Goal: Task Accomplishment & Management: Manage account settings

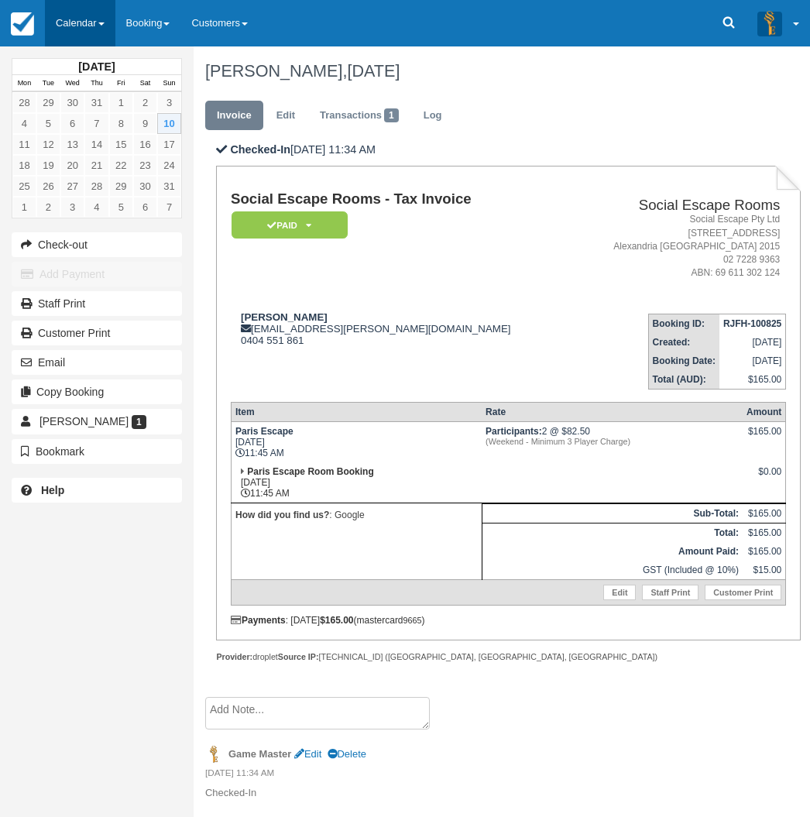
click at [87, 23] on link "Calendar" at bounding box center [80, 23] width 71 height 46
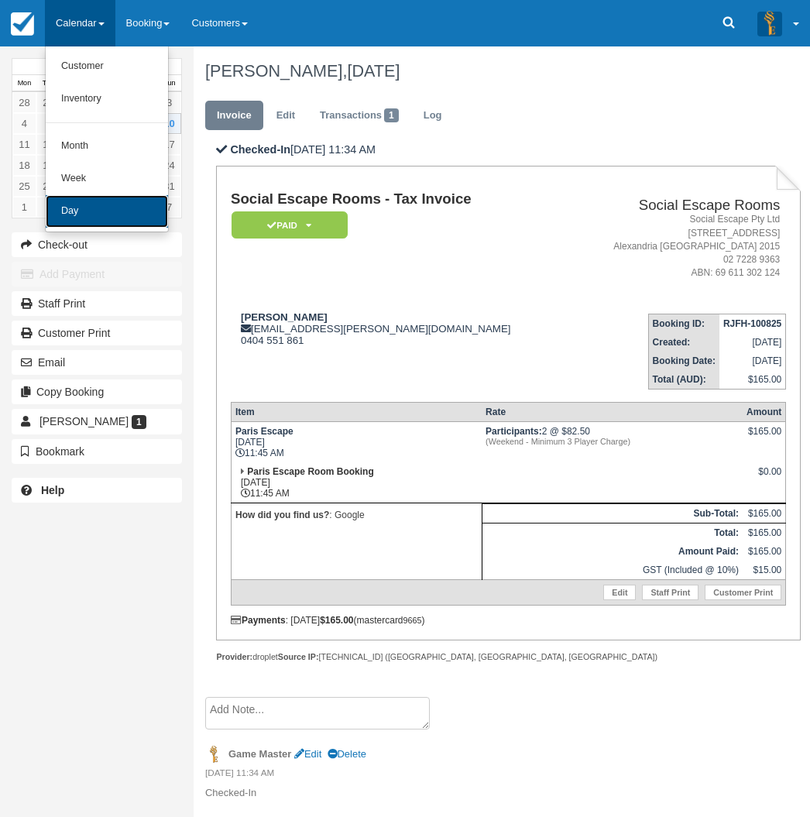
click at [85, 205] on link "Day" at bounding box center [107, 211] width 122 height 33
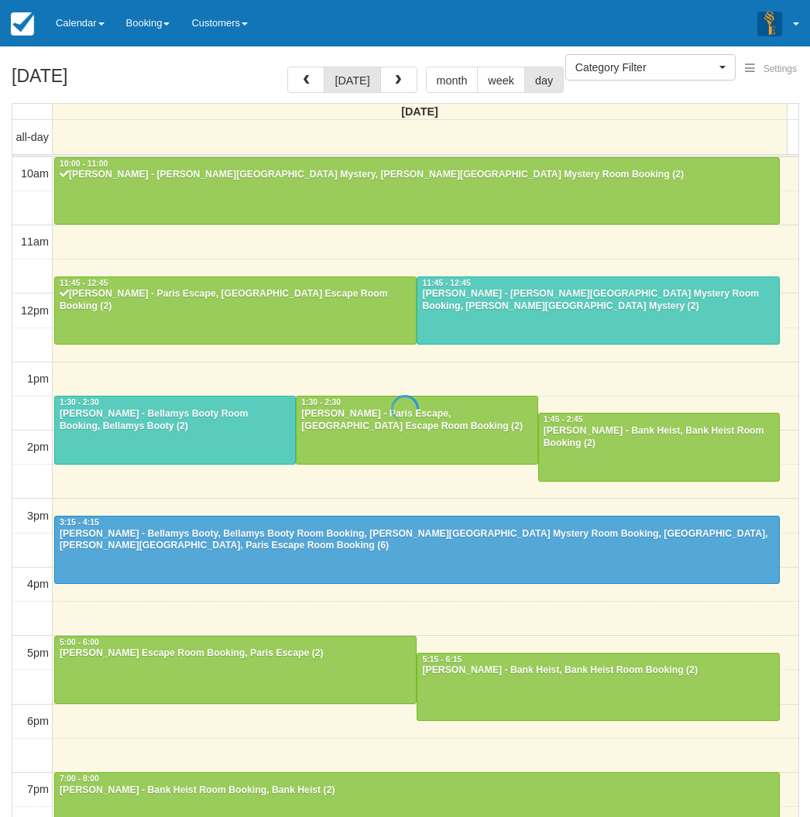
select select
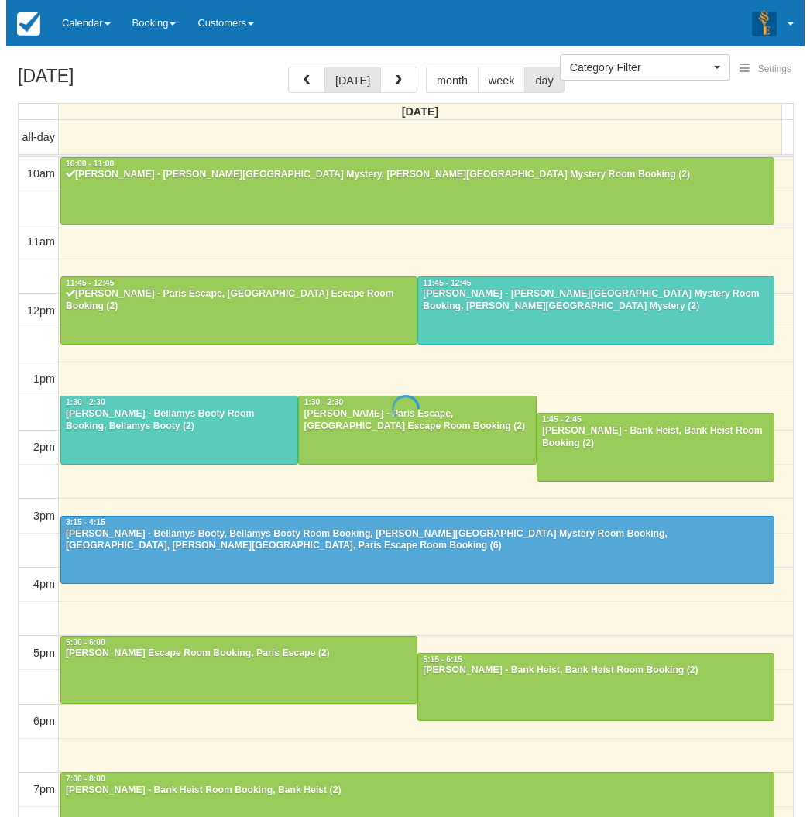
scroll to position [138, 0]
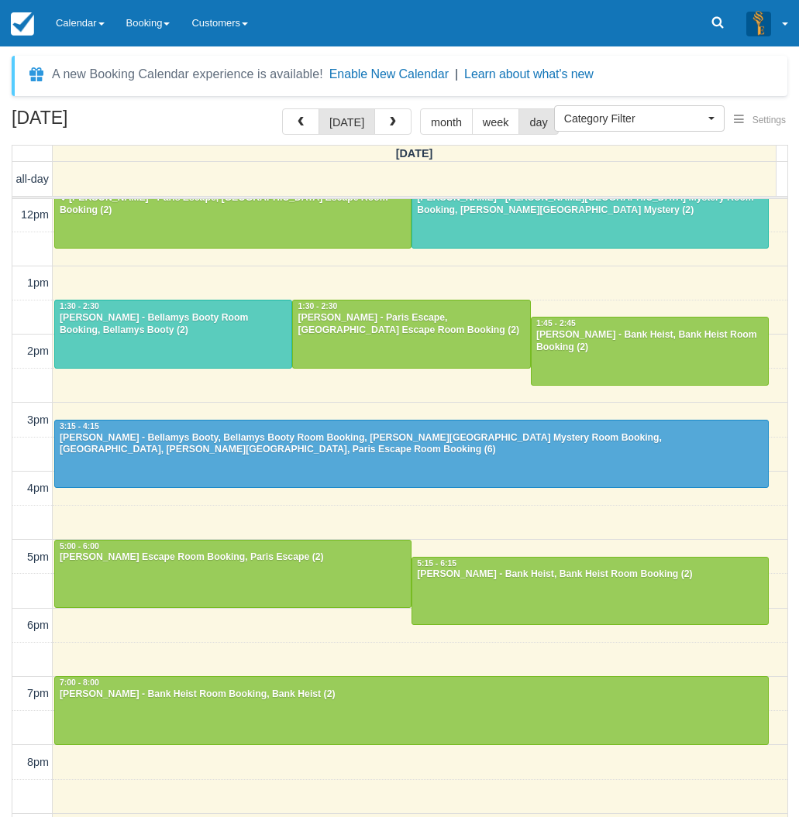
click at [2, 528] on div "August 10, 2025 today month week day Sunday all-day 10am 11am 12pm 1pm 2pm 3pm …" at bounding box center [399, 485] width 799 height 755
click at [153, 268] on div "10am 11am 12pm 1pm 2pm 3pm 4pm 5pm 6pm 7pm 8pm 9pm 10pm 10:00 - 11:00 Luke Wils…" at bounding box center [399, 488] width 775 height 855
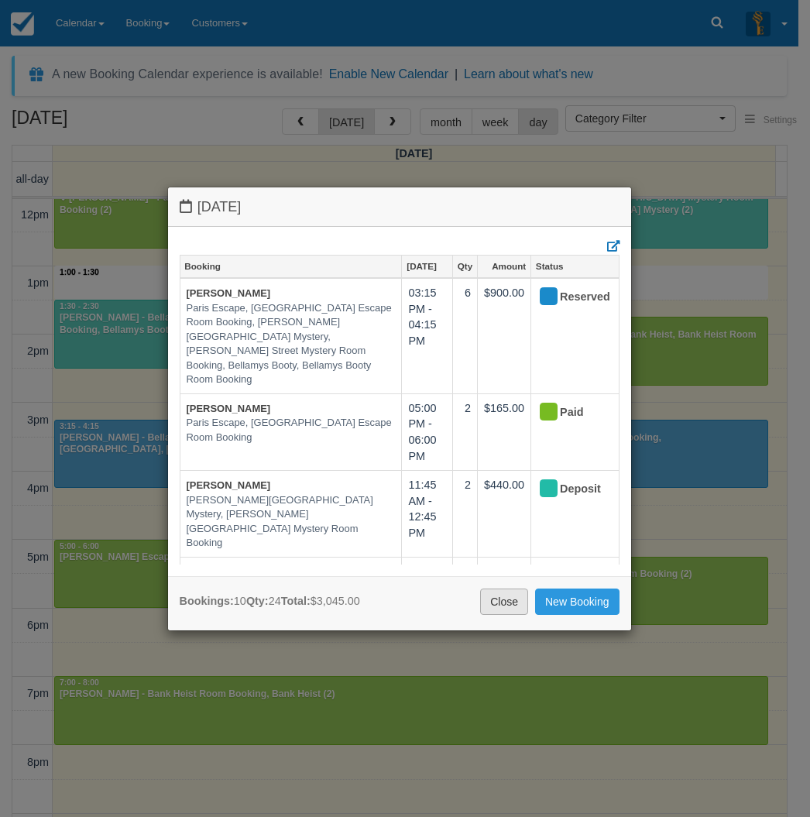
click at [498, 600] on link "Close" at bounding box center [504, 602] width 48 height 26
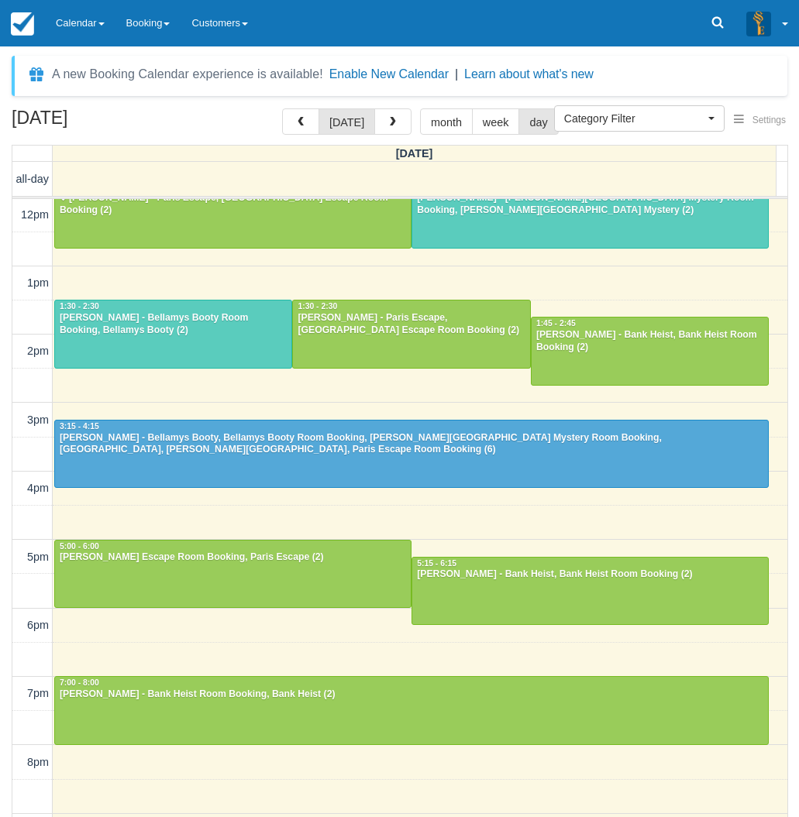
click at [344, 277] on div "10am 11am 12pm 1pm 2pm 3pm 4pm 5pm 6pm 7pm 8pm 9pm 10pm 10:00 - 11:00 Luke Wils…" at bounding box center [399, 488] width 775 height 855
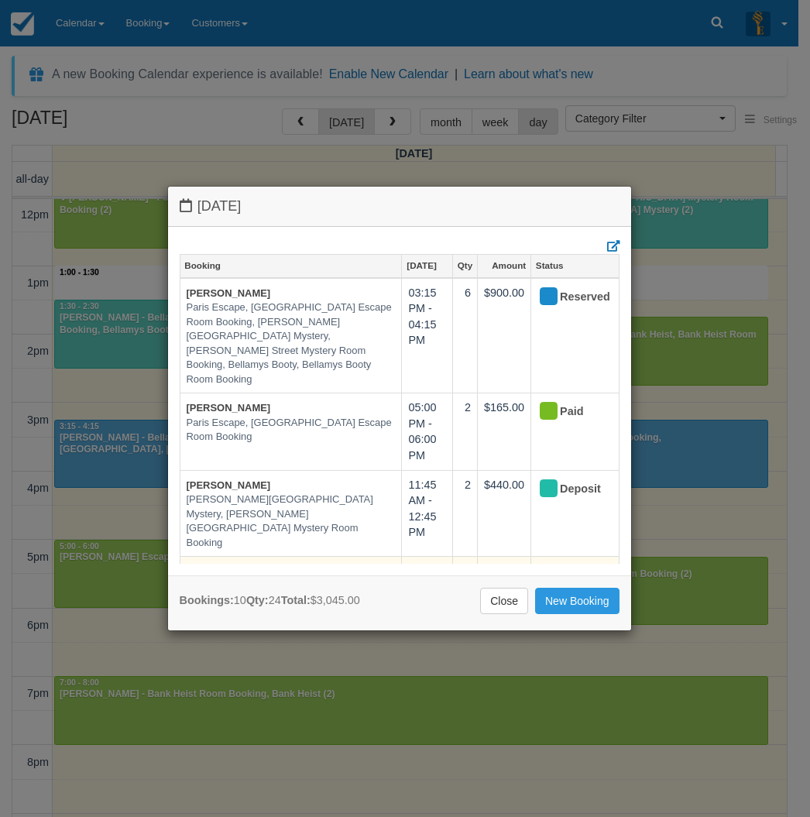
drag, startPoint x: 504, startPoint y: 603, endPoint x: 448, endPoint y: 512, distance: 106.4
click at [504, 603] on link "Close" at bounding box center [504, 601] width 48 height 26
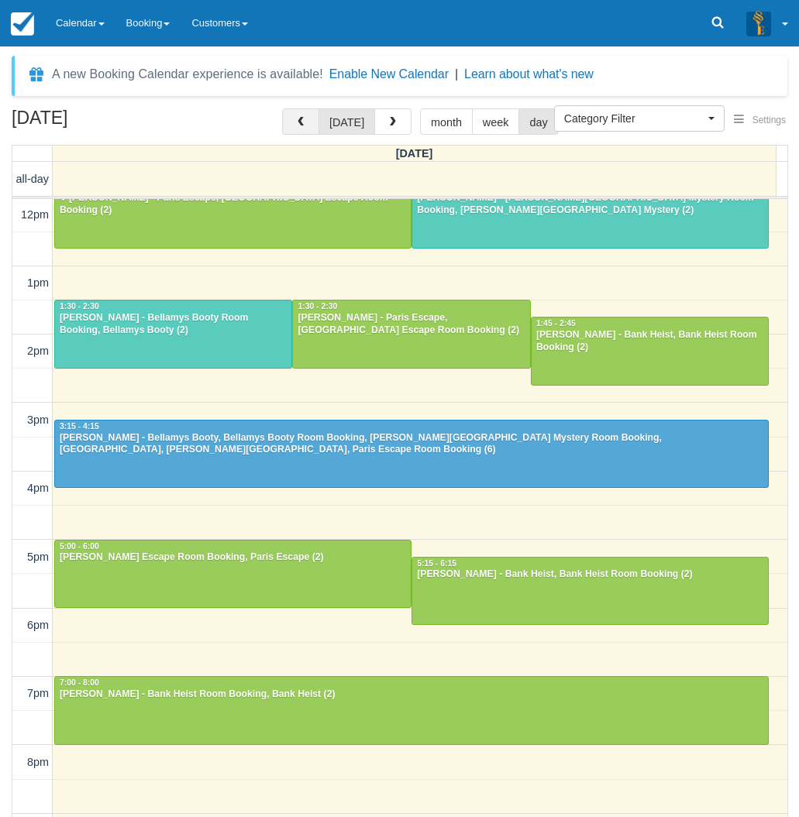
click at [305, 121] on span "button" at bounding box center [300, 122] width 11 height 11
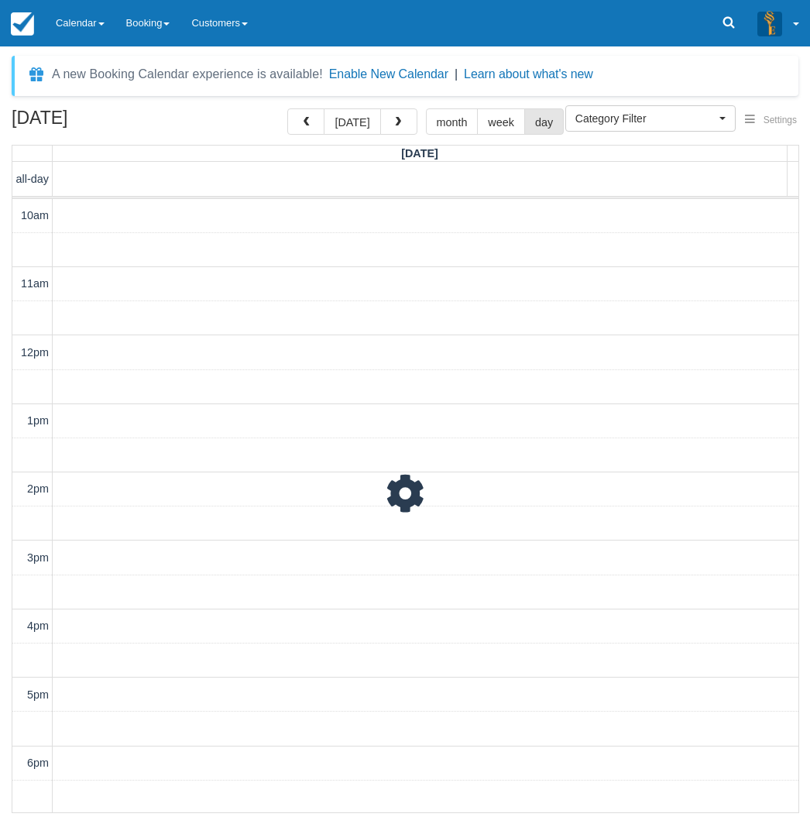
scroll to position [138, 0]
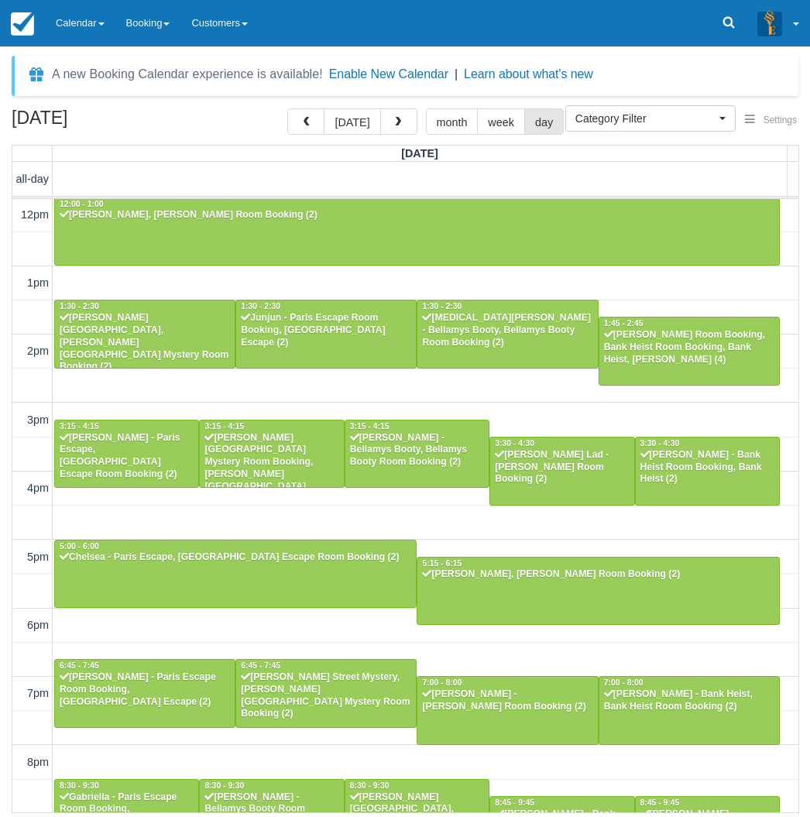
click at [279, 397] on div "10am 11am 12pm 1pm 2pm 3pm 4pm 5pm 6pm 7pm 8pm 9pm 10pm 10:00 - 11:00 Nick - Pa…" at bounding box center [405, 488] width 786 height 855
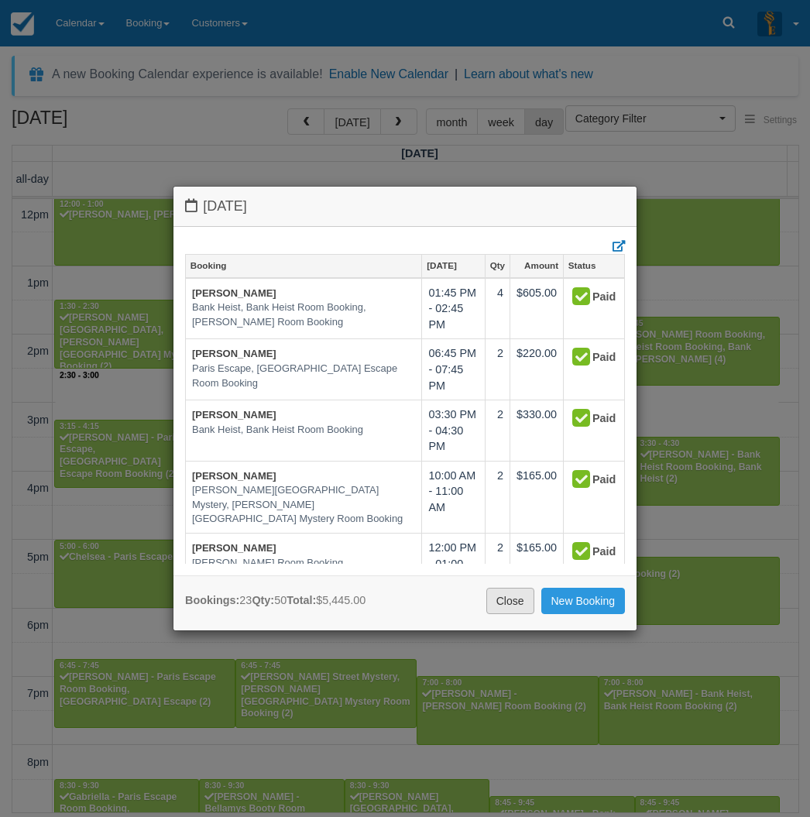
click at [518, 597] on link "Close" at bounding box center [511, 601] width 48 height 26
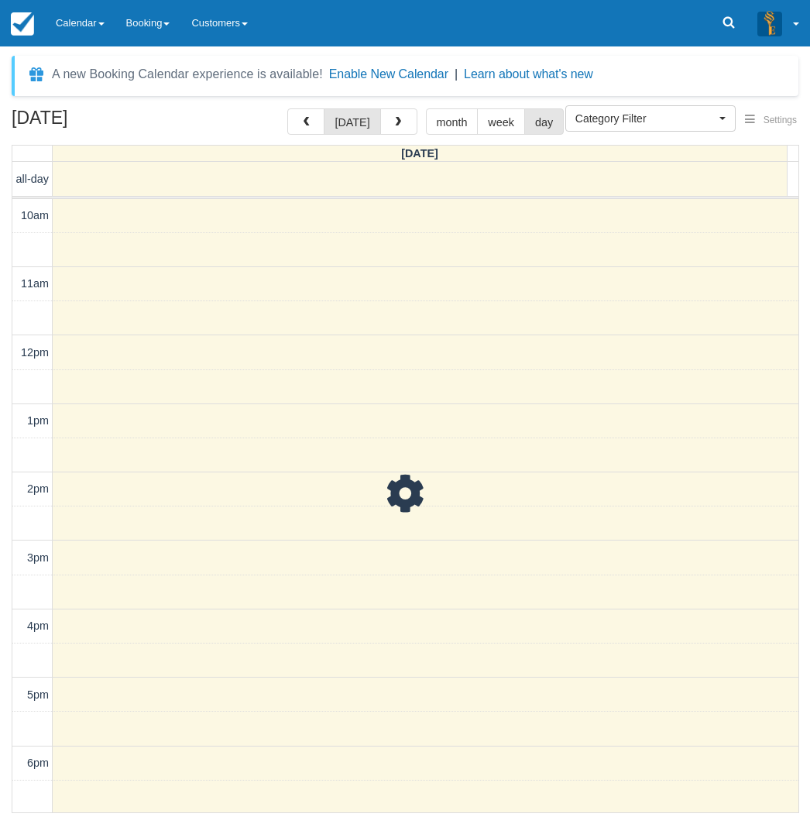
scroll to position [138, 0]
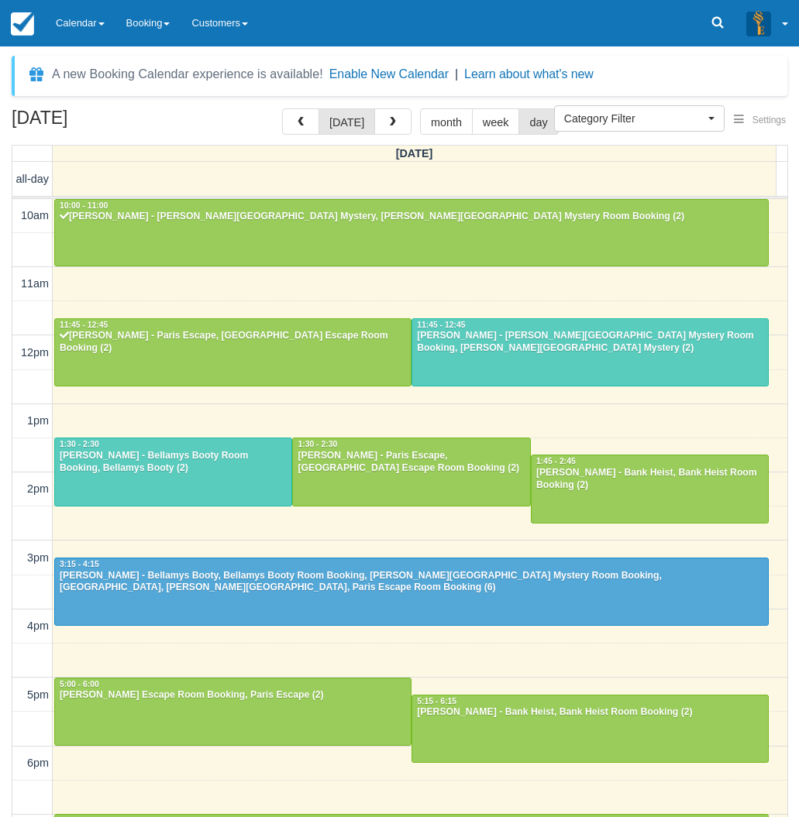
select select
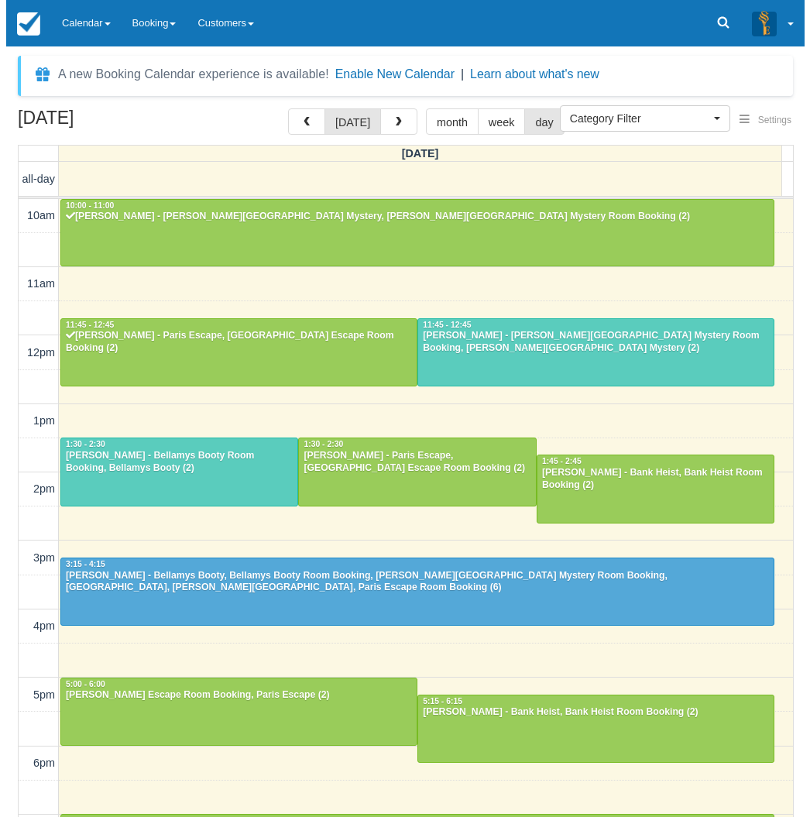
scroll to position [138, 0]
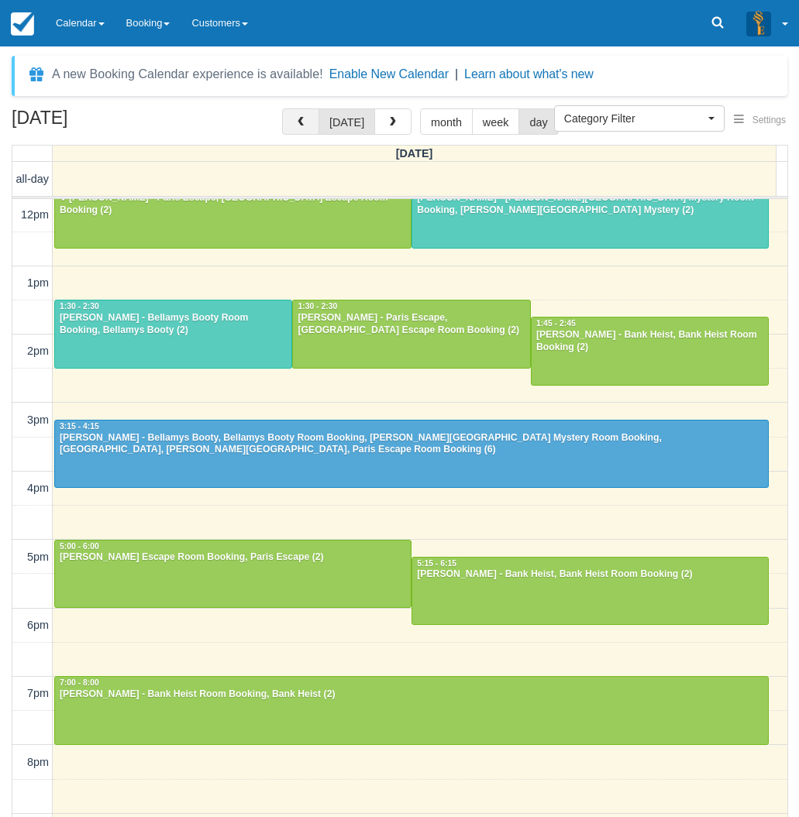
click at [314, 129] on button "button" at bounding box center [300, 121] width 37 height 26
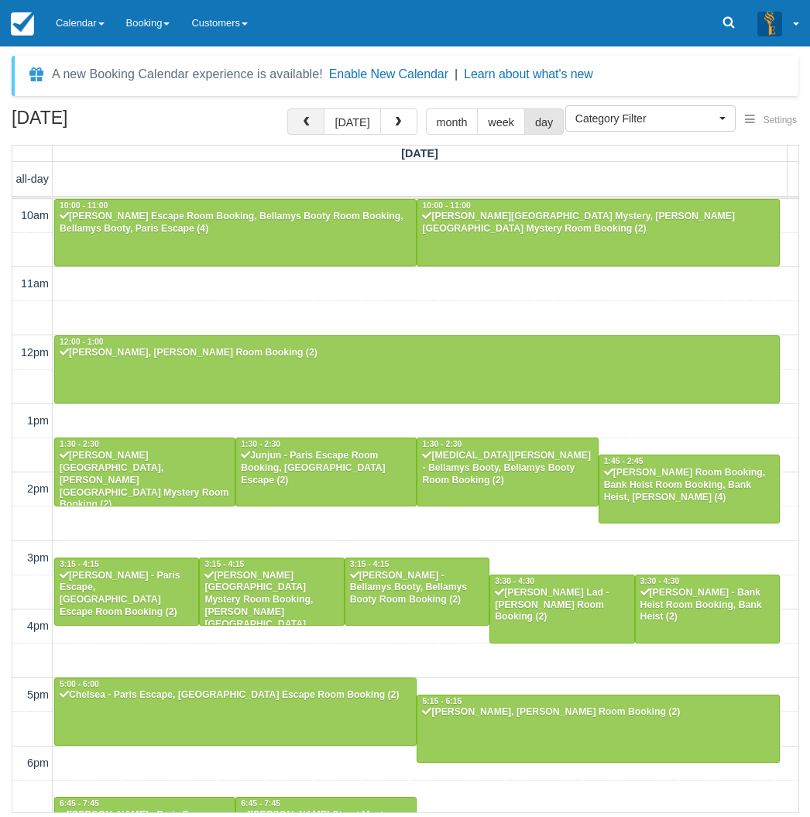
scroll to position [138, 0]
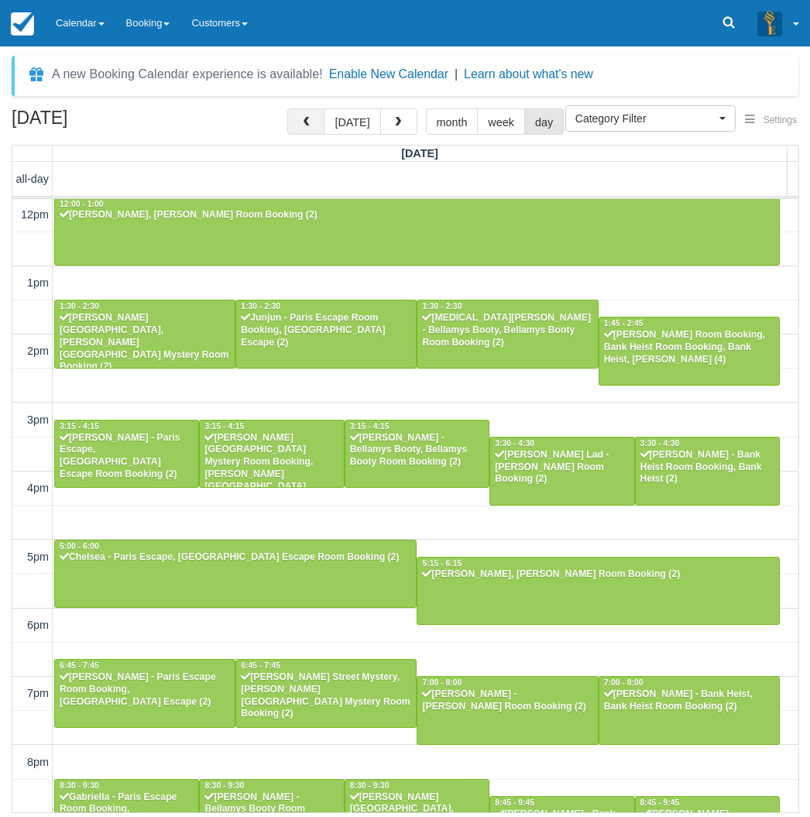
click at [308, 125] on span "button" at bounding box center [306, 122] width 11 height 11
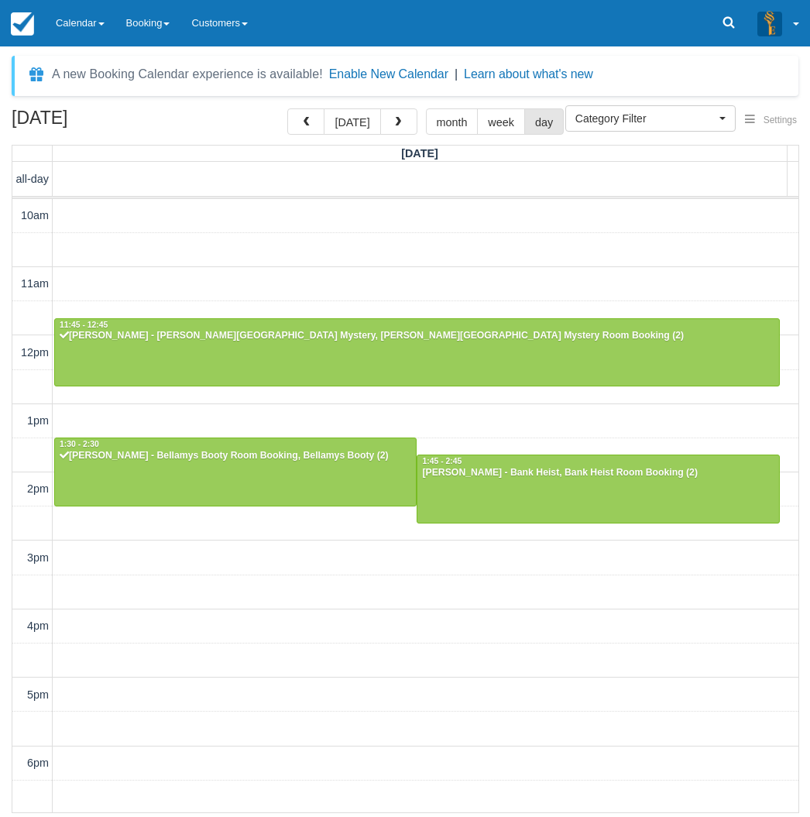
scroll to position [138, 0]
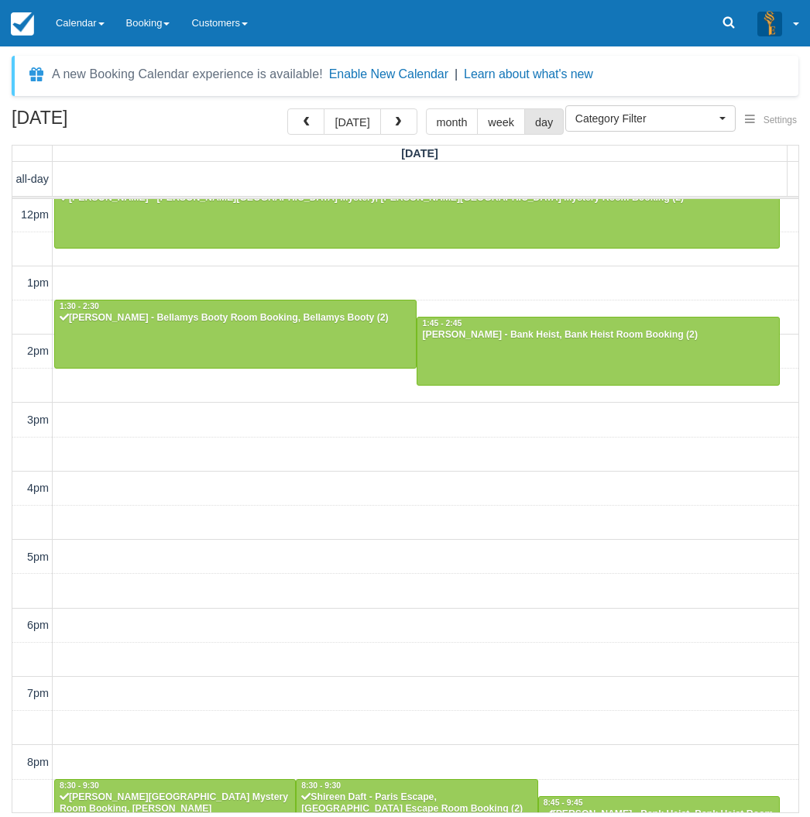
click at [267, 399] on div "10am 11am 12pm 1pm 2pm 3pm 4pm 5pm 6pm 7pm 8pm 9pm 10pm 11:45 - 12:45 Shaun - B…" at bounding box center [405, 488] width 786 height 855
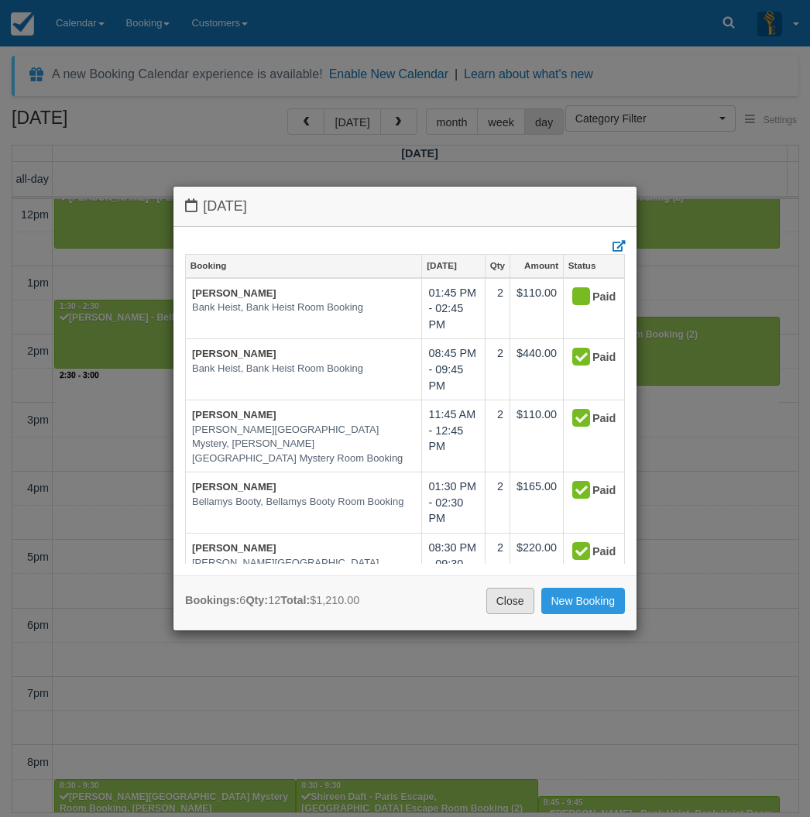
click at [517, 605] on link "Close" at bounding box center [511, 601] width 48 height 26
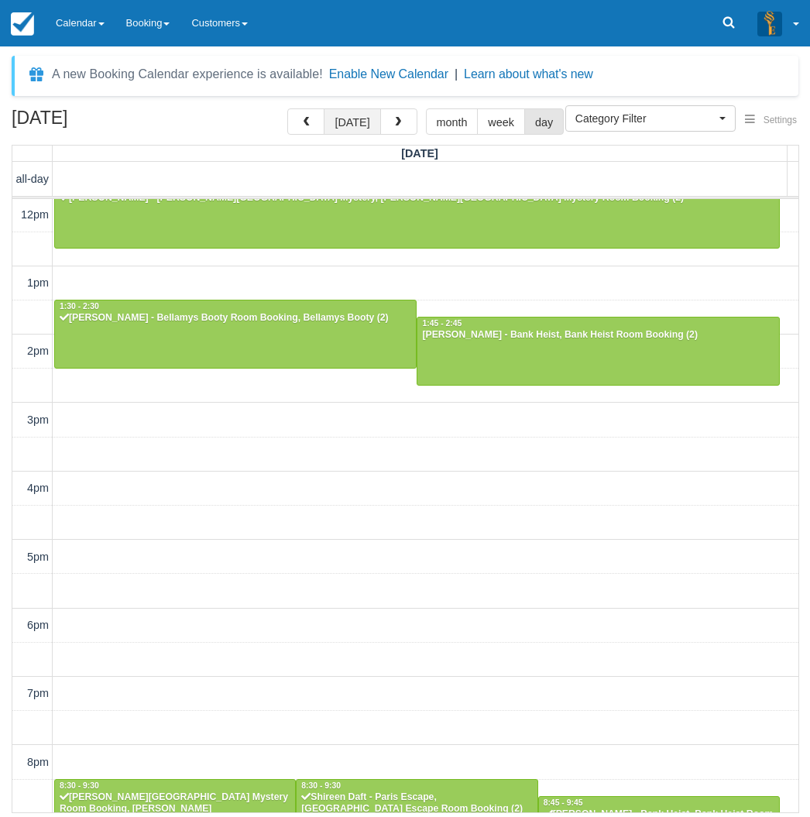
click at [363, 125] on button "[DATE]" at bounding box center [352, 121] width 57 height 26
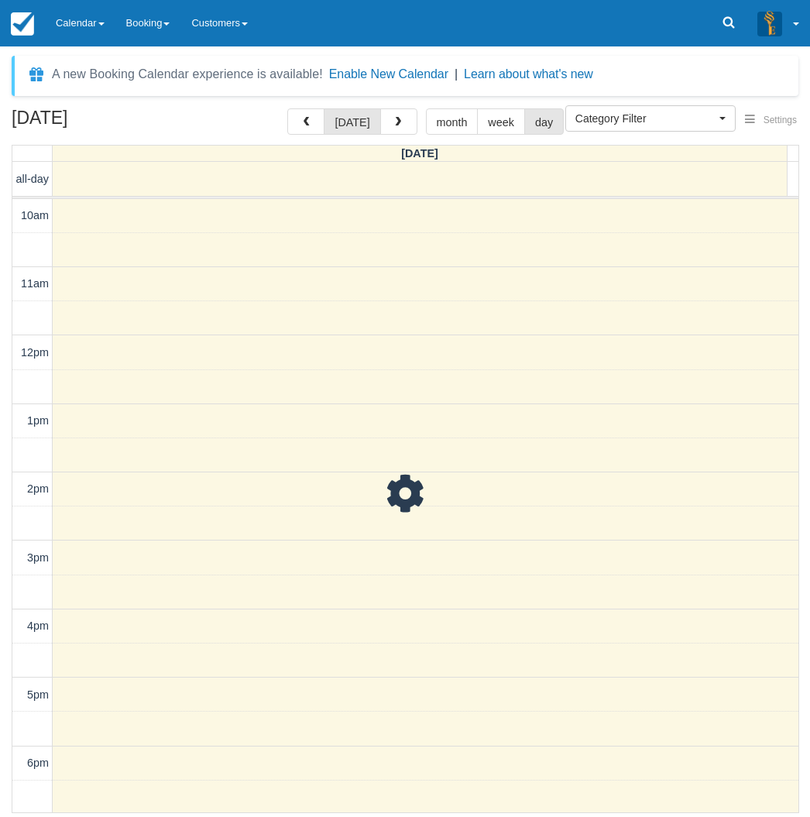
scroll to position [138, 0]
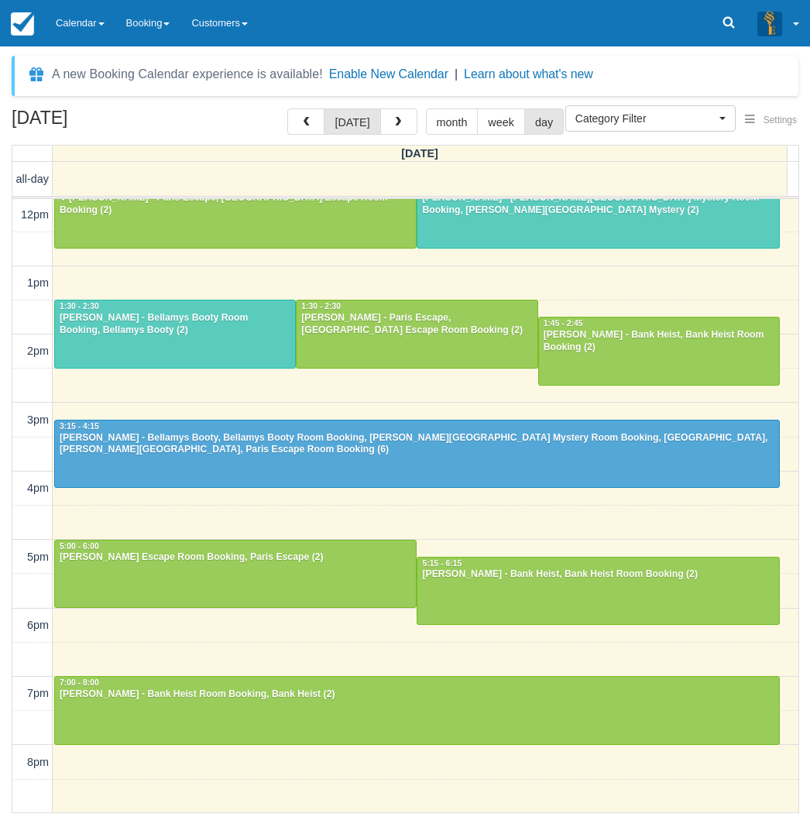
drag, startPoint x: 2, startPoint y: 555, endPoint x: 20, endPoint y: 545, distance: 20.9
click at [2, 555] on div "August 10, 2025 today month week day Sunday all-day 10am 11am 12pm 1pm 2pm 3pm …" at bounding box center [405, 460] width 810 height 705
click at [201, 334] on div "Mike Faulkner - Bellamys Booty Room Booking, Bellamys Booty (2)" at bounding box center [175, 324] width 232 height 25
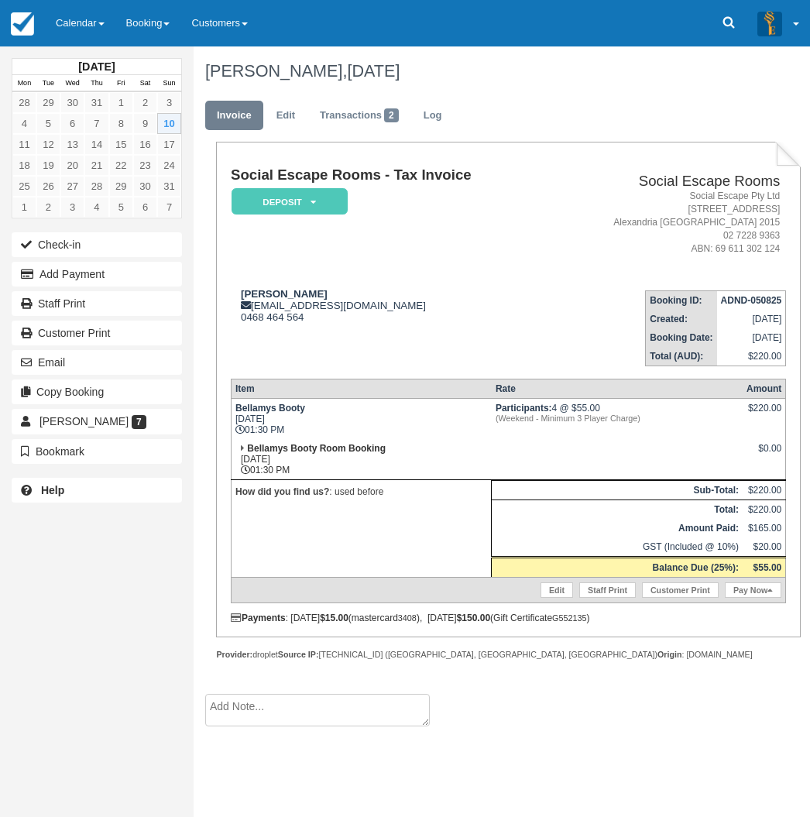
click at [15, 548] on div "August 2025 Mon Tue Wed Thu Fri Sat Sun 28 29 30 31 1 2 3 4 5 6 7 8 9 10 11 12 …" at bounding box center [97, 408] width 194 height 817
click at [85, 22] on link "Calendar" at bounding box center [80, 23] width 71 height 46
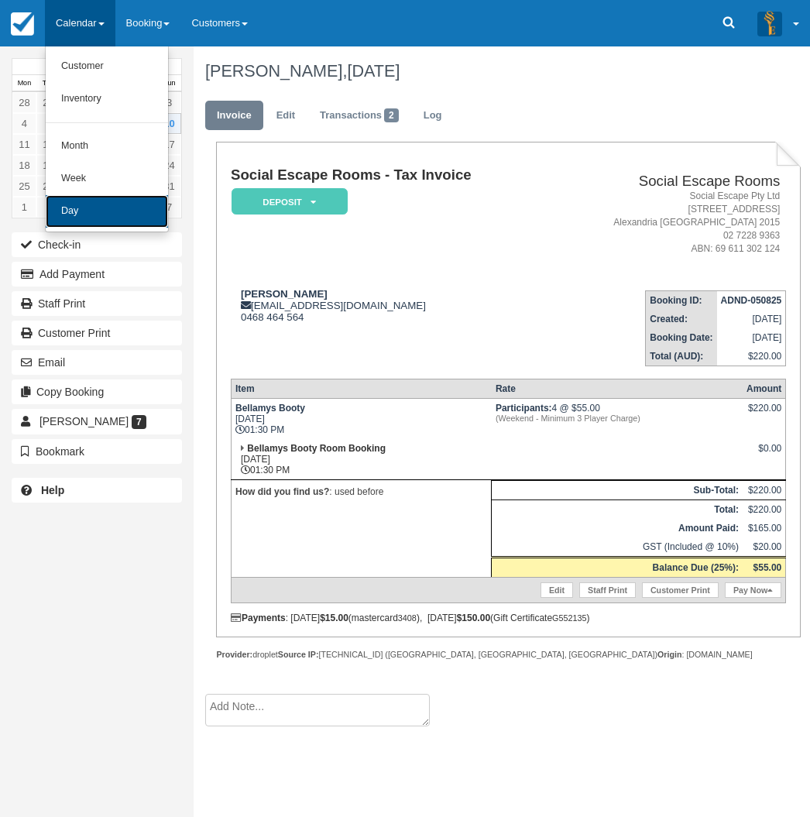
click at [84, 209] on link "Day" at bounding box center [107, 211] width 122 height 33
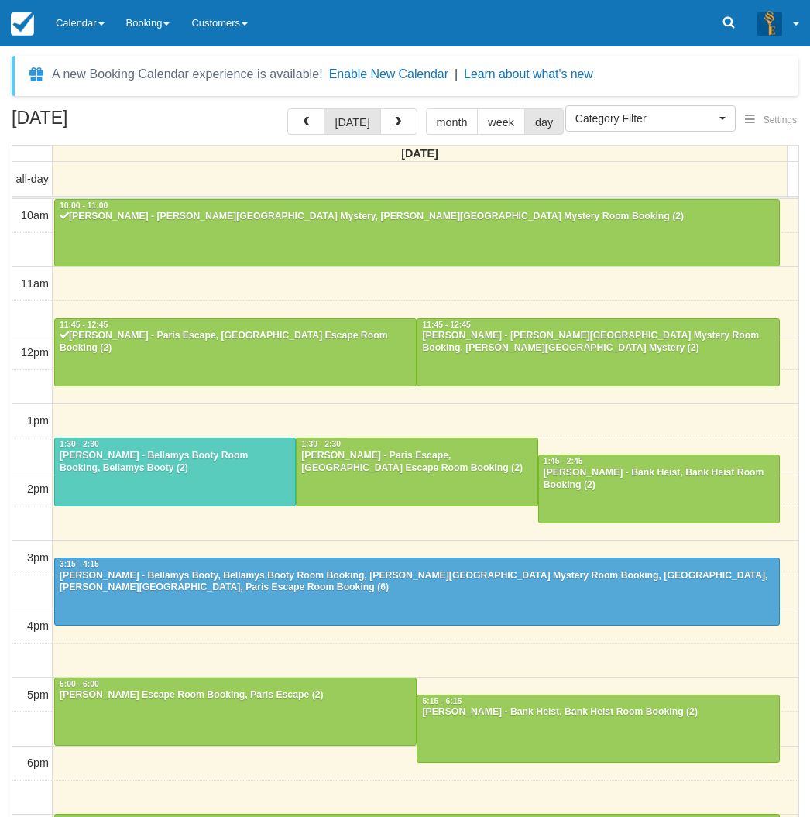
select select
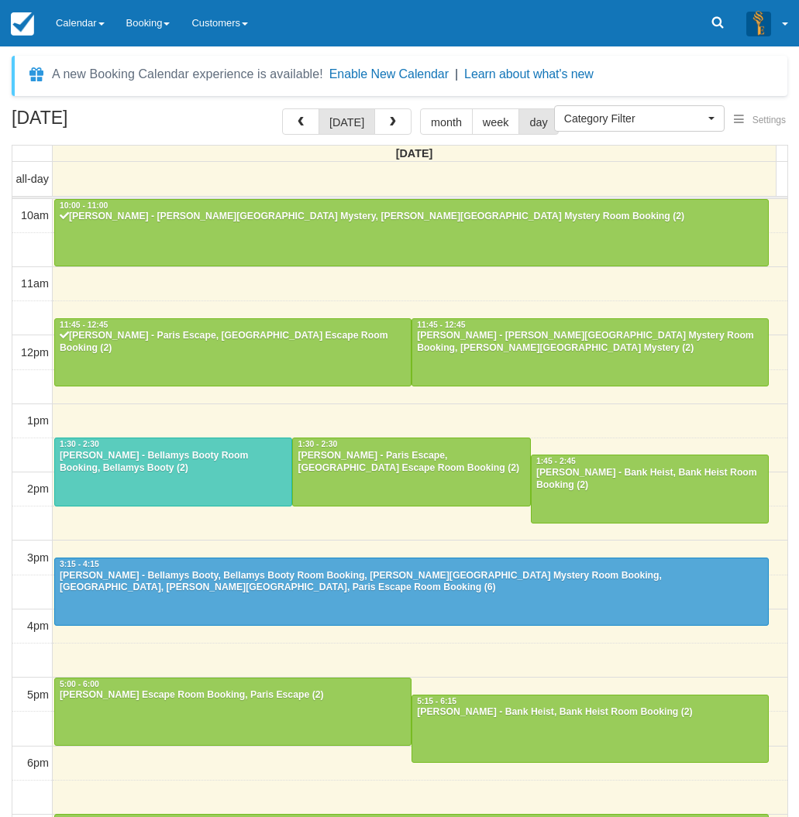
scroll to position [192, 0]
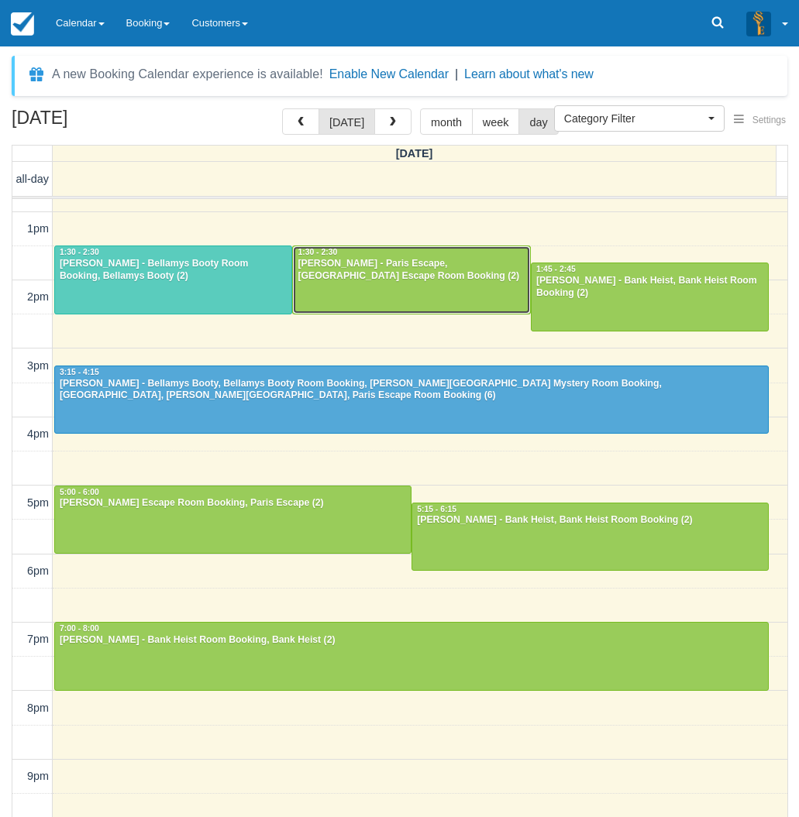
click at [434, 289] on div at bounding box center [411, 279] width 236 height 67
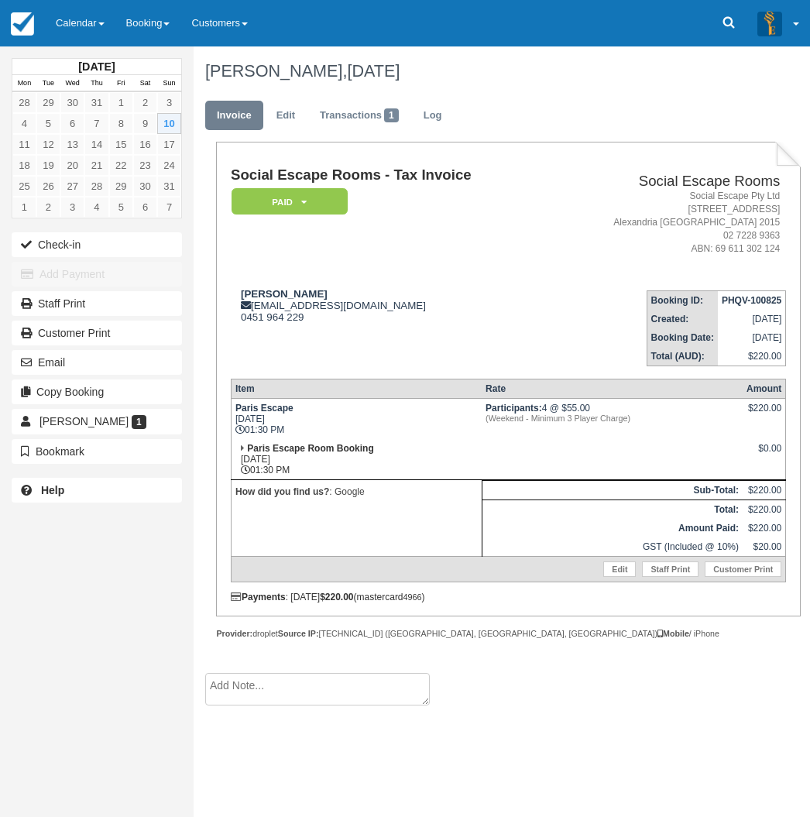
click at [8, 229] on div "[DATE] Mon Tue Wed Thu Fri Sat Sun 28 29 30 31 1 2 3 4 5 6 7 8 9 10 11 12 13 14…" at bounding box center [97, 408] width 194 height 817
click at [91, 10] on link "Calendar" at bounding box center [80, 23] width 71 height 46
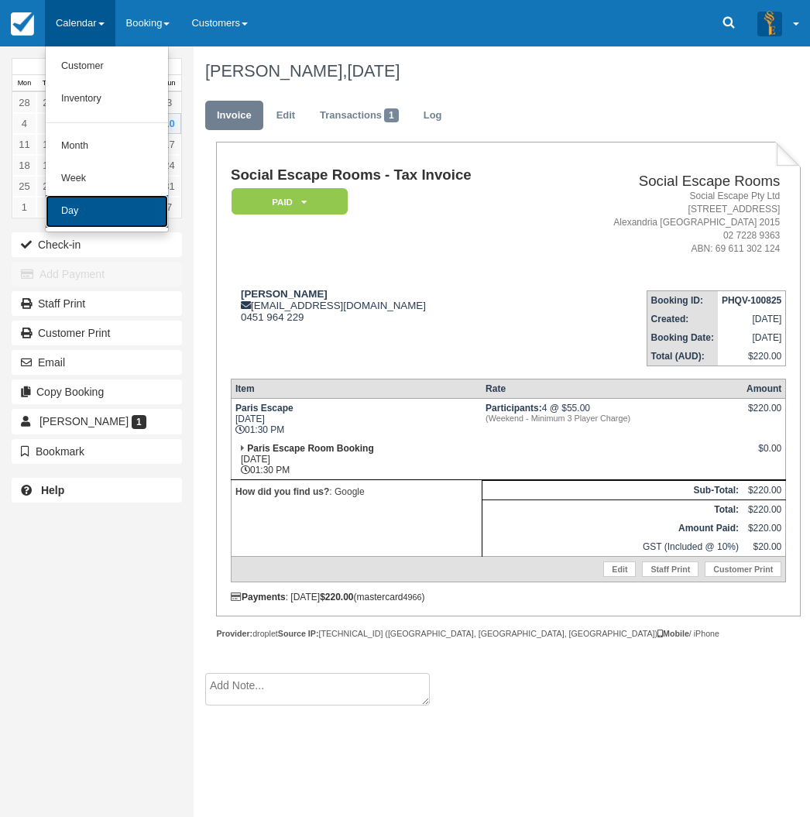
click at [81, 208] on link "Day" at bounding box center [107, 211] width 122 height 33
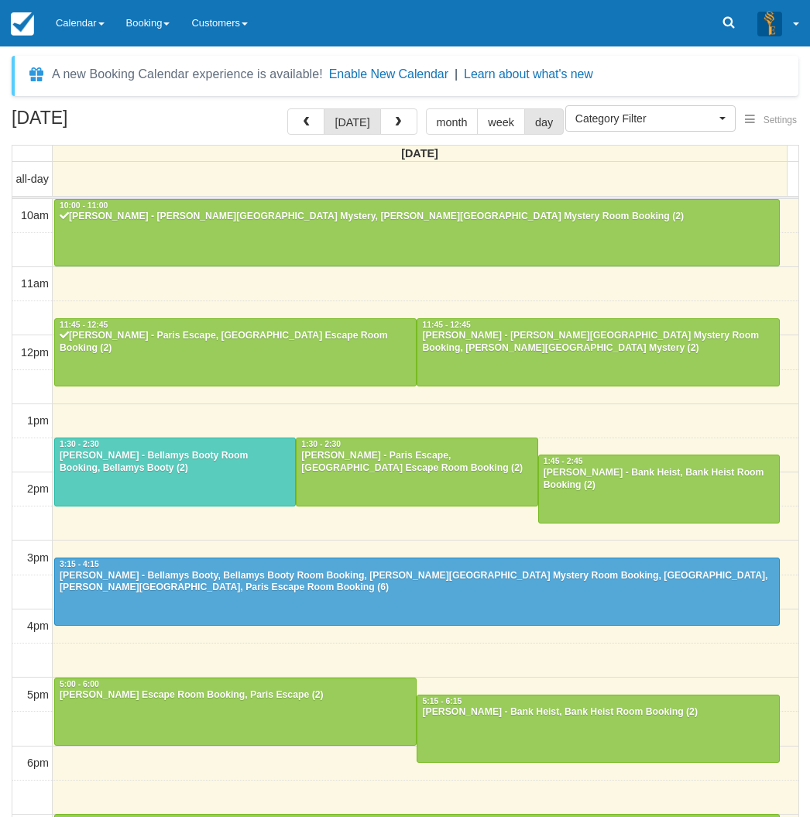
select select
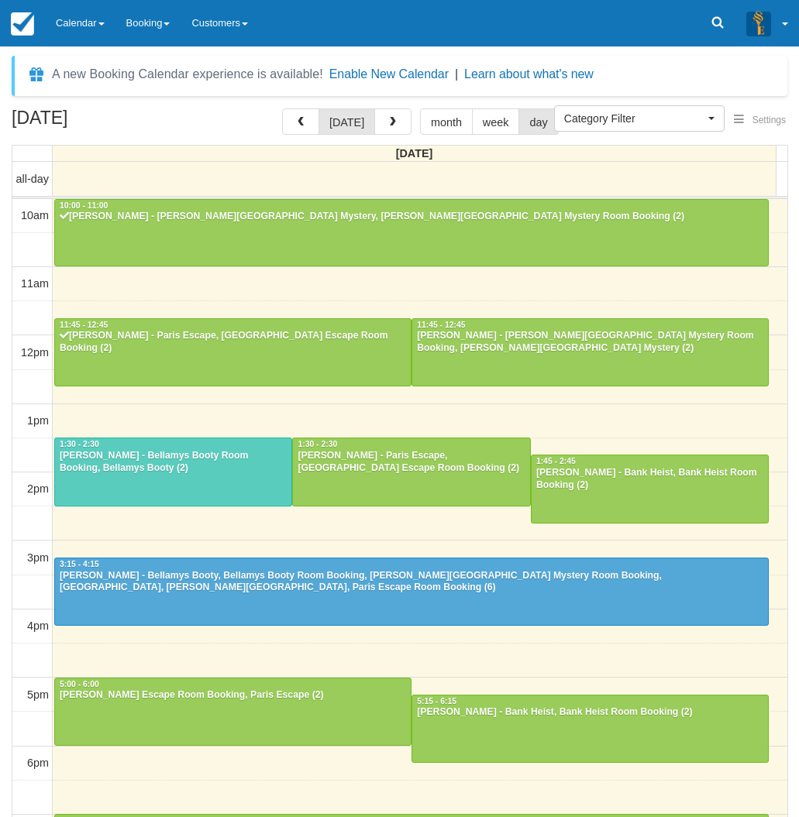
scroll to position [192, 0]
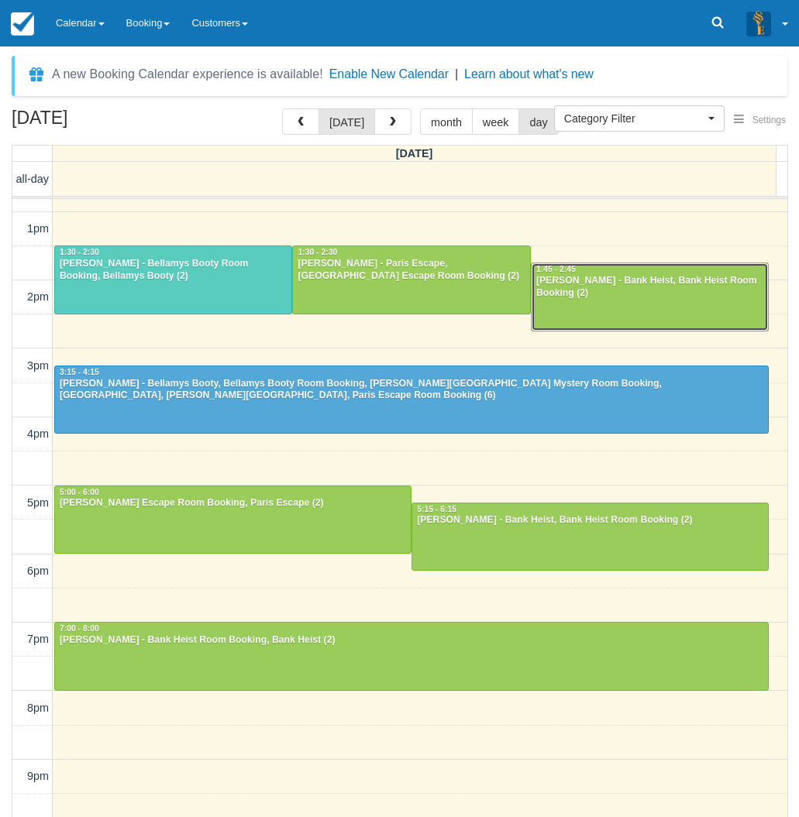
click at [617, 301] on div at bounding box center [649, 296] width 236 height 67
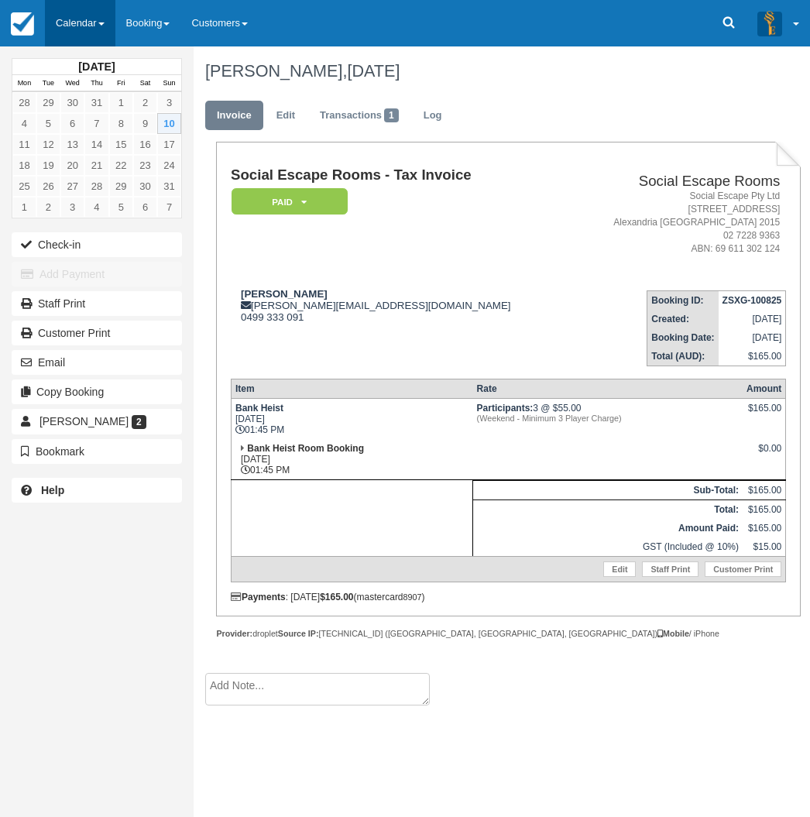
click at [82, 26] on link "Calendar" at bounding box center [80, 23] width 71 height 46
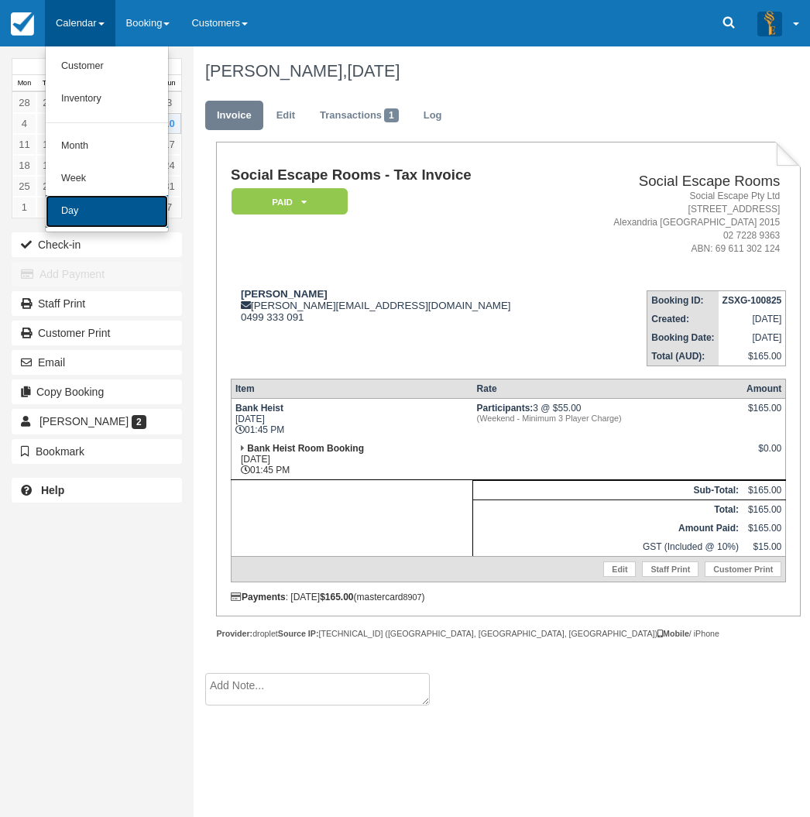
click at [67, 215] on link "Day" at bounding box center [107, 211] width 122 height 33
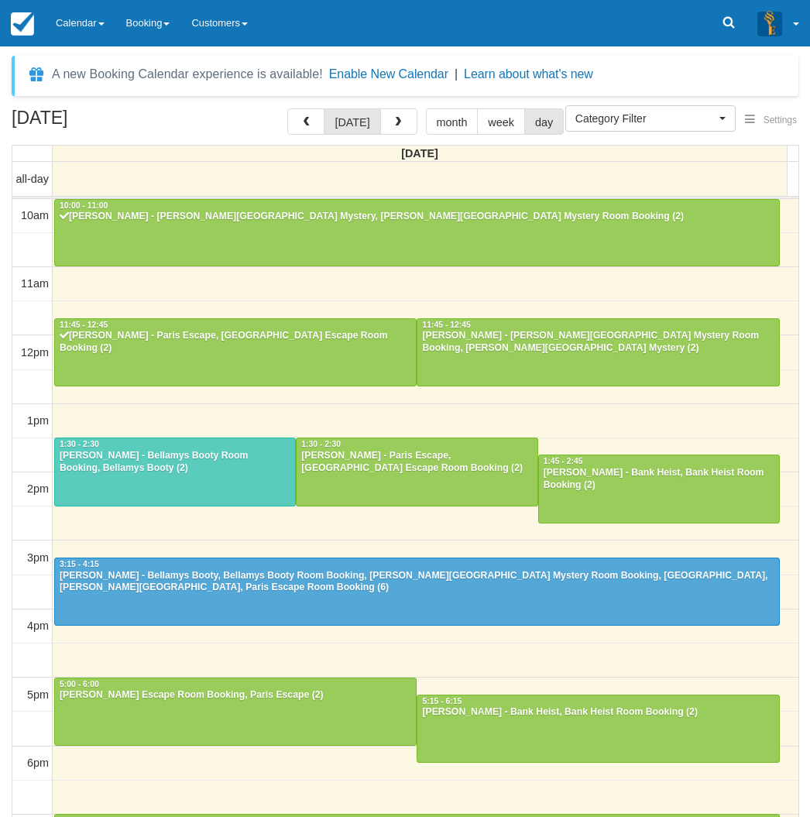
select select
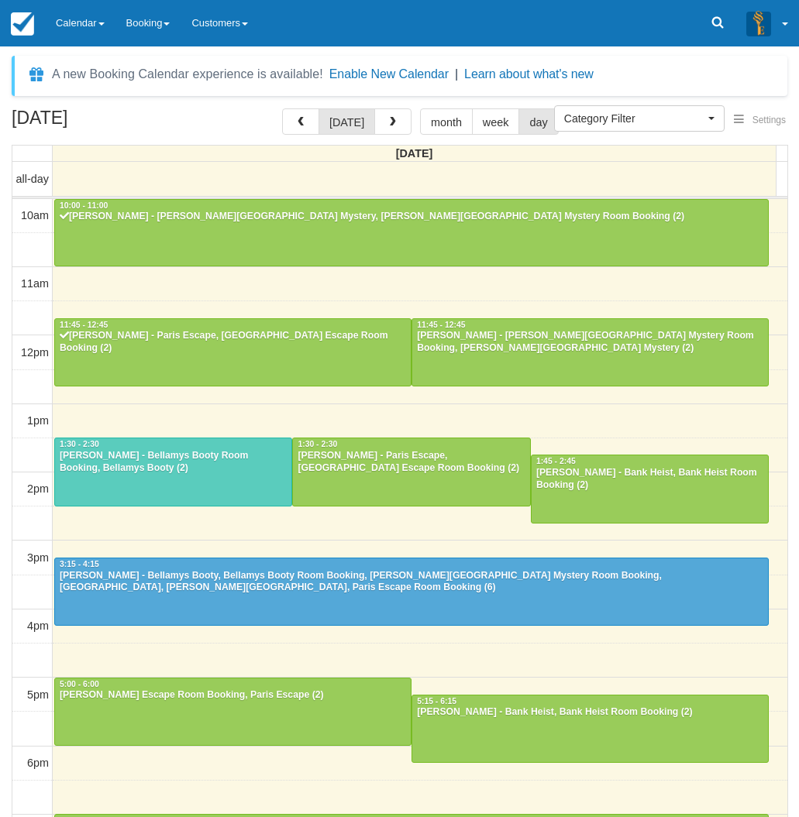
scroll to position [192, 0]
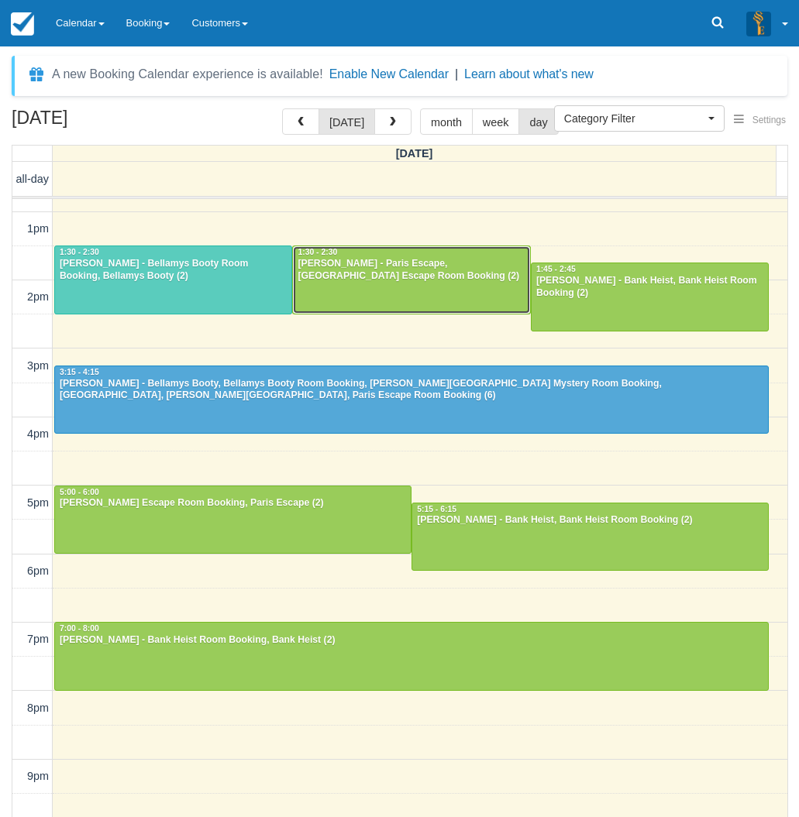
click at [366, 273] on div "Mr Philip Dunham - Paris Escape, Paris Escape Room Booking (2)" at bounding box center [411, 270] width 229 height 25
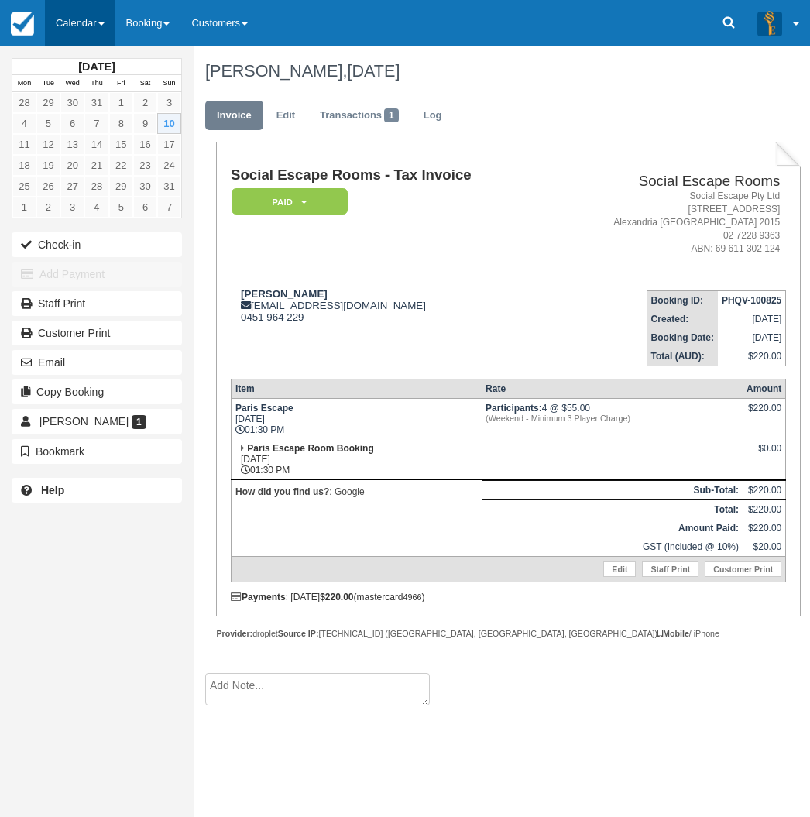
click at [76, 17] on link "Calendar" at bounding box center [80, 23] width 71 height 46
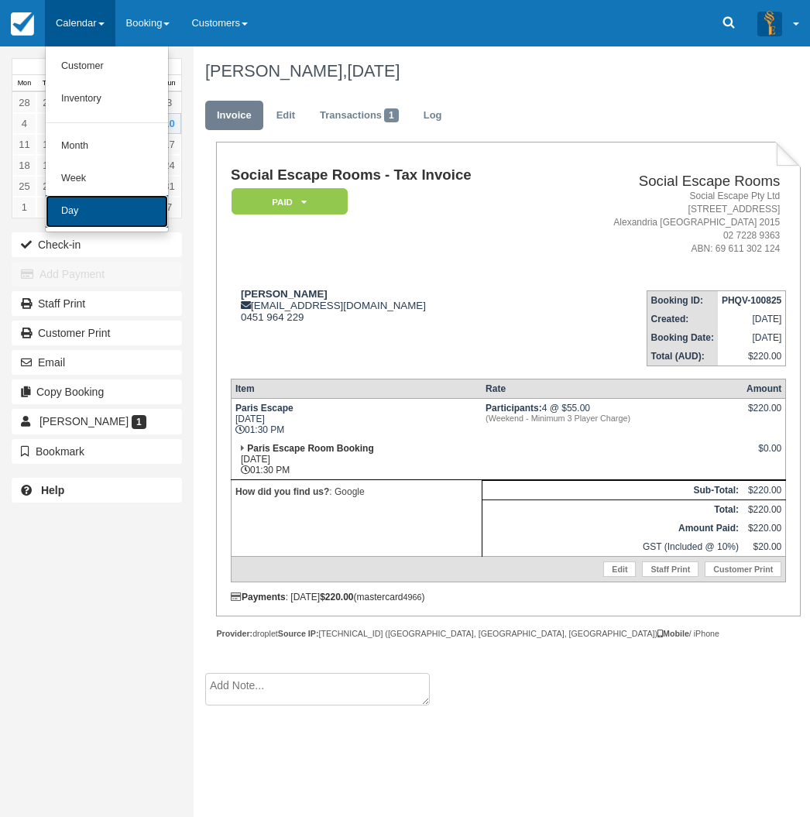
click at [75, 218] on link "Day" at bounding box center [107, 211] width 122 height 33
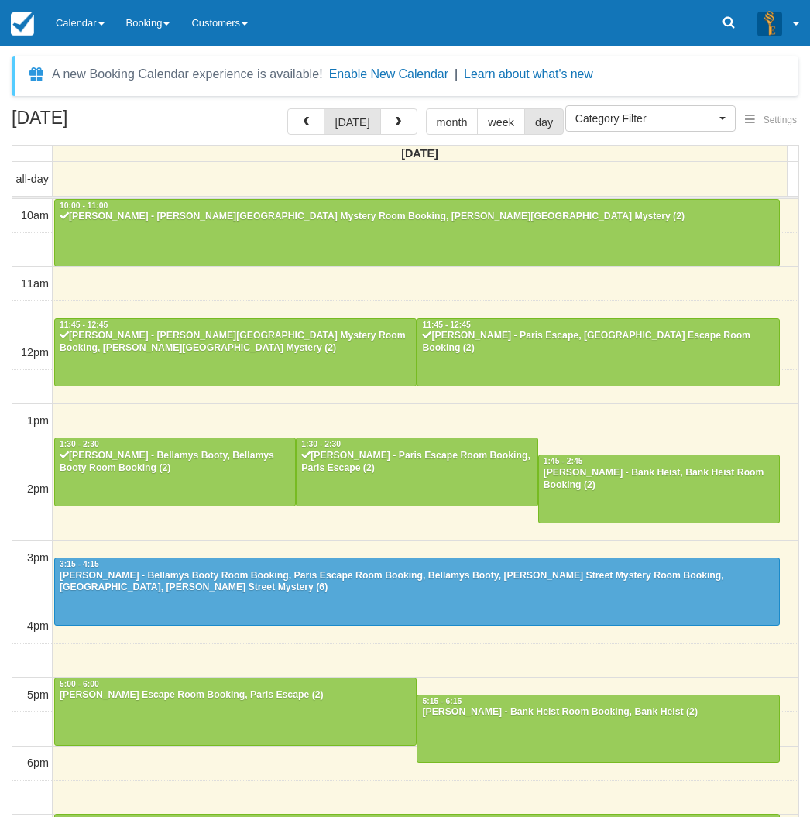
select select
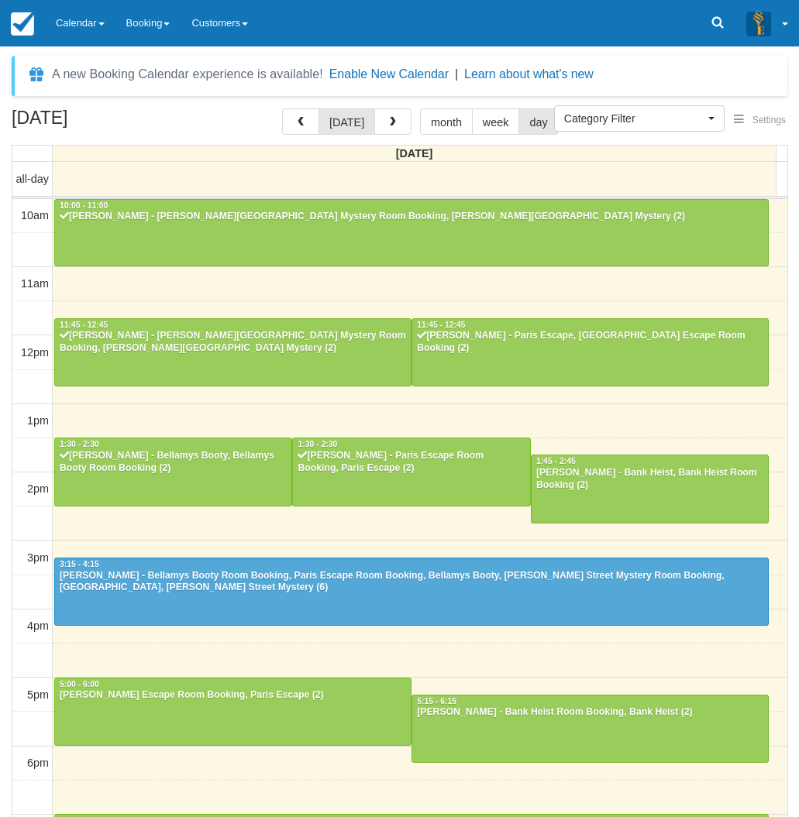
scroll to position [192, 0]
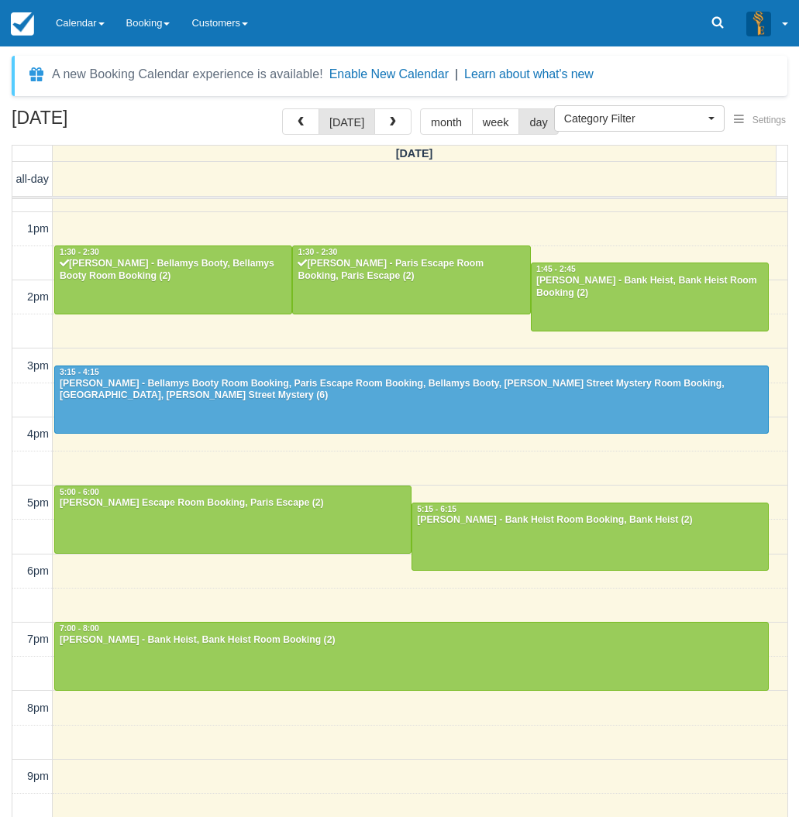
click at [2, 435] on div "August 10, 2025 today month week day Sunday all-day 10am 11am 12pm 1pm 2pm 3pm …" at bounding box center [399, 485] width 799 height 755
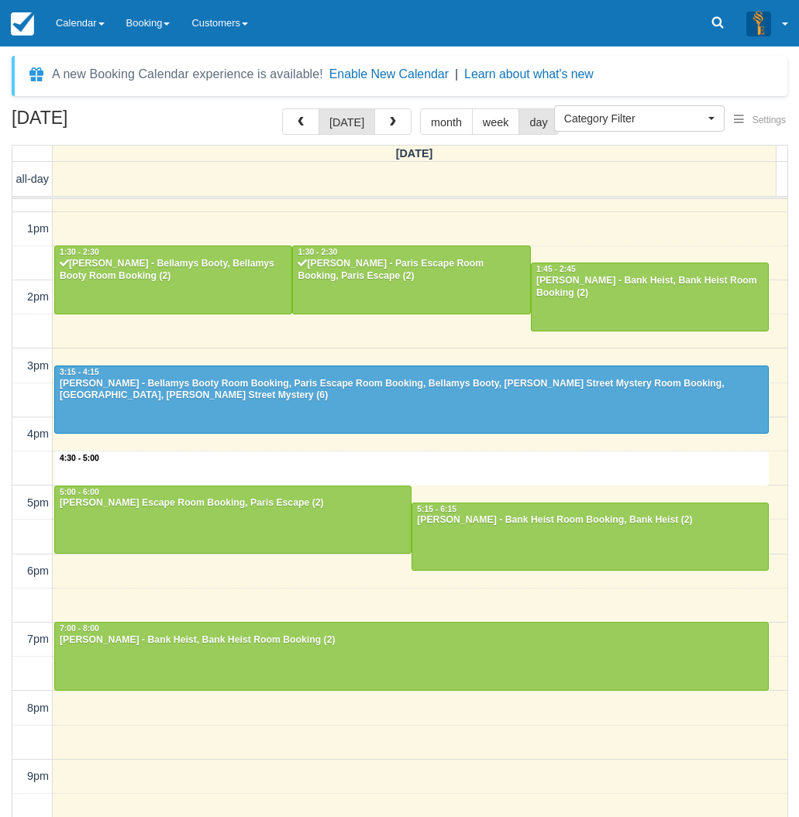
click at [528, 462] on div "10am 11am 12pm 1pm 2pm 3pm 4pm 5pm 6pm 7pm 8pm 9pm 10pm 4:30 - 5:00 10:00 - 11:…" at bounding box center [399, 434] width 775 height 855
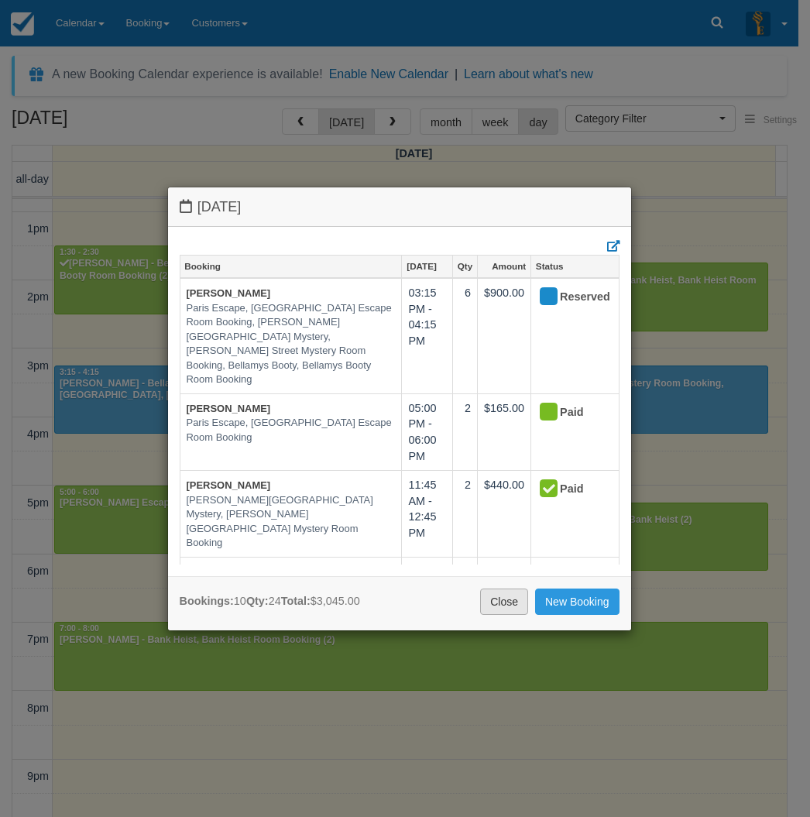
click at [498, 604] on link "Close" at bounding box center [504, 602] width 48 height 26
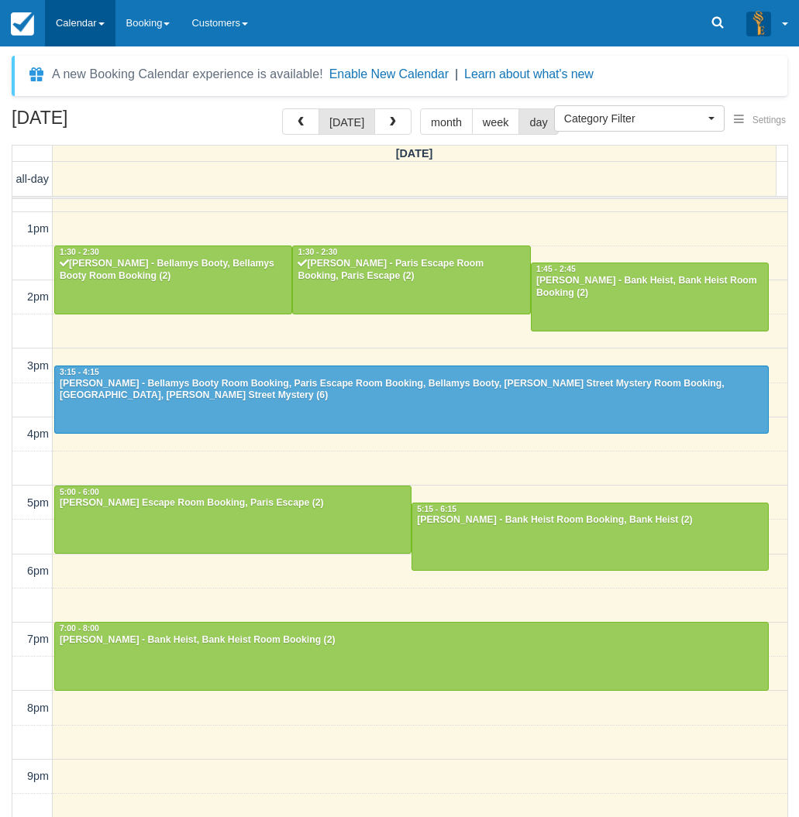
click at [73, 21] on link "Calendar" at bounding box center [80, 23] width 71 height 46
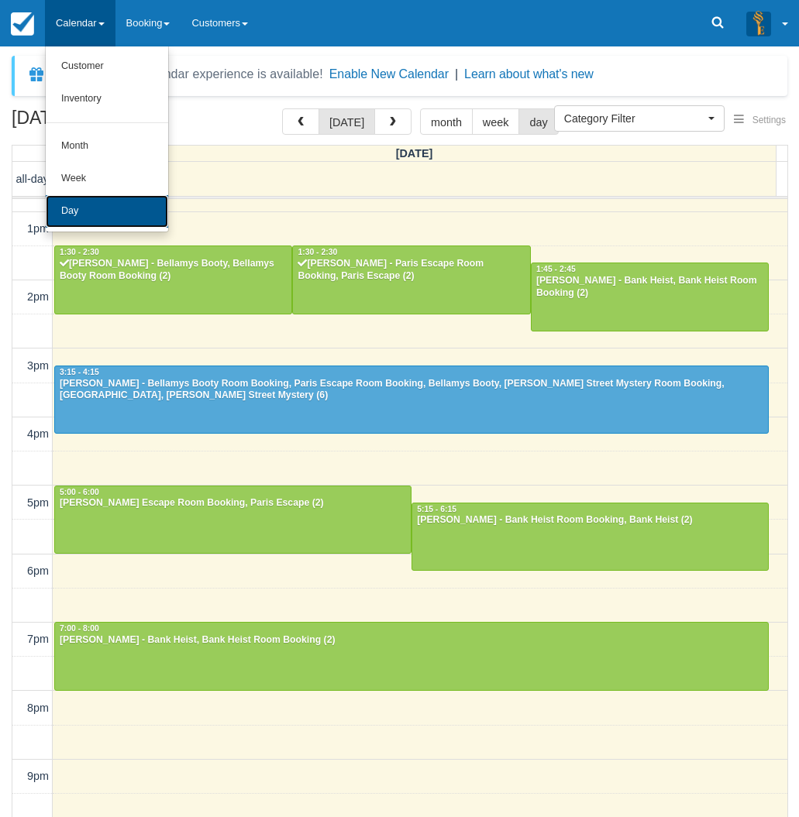
click at [94, 198] on link "Day" at bounding box center [107, 211] width 122 height 33
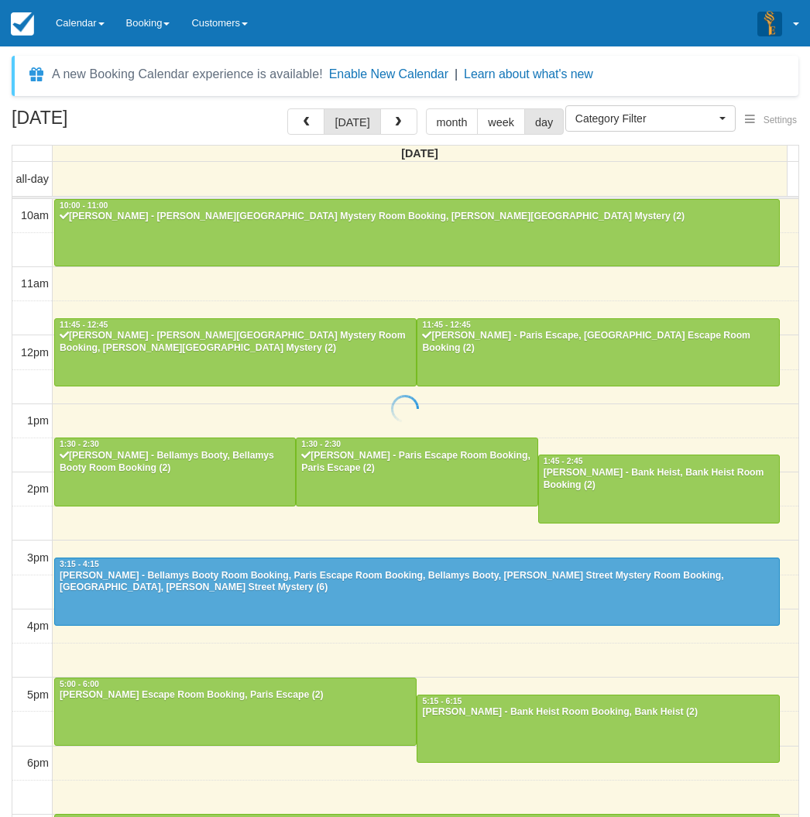
select select
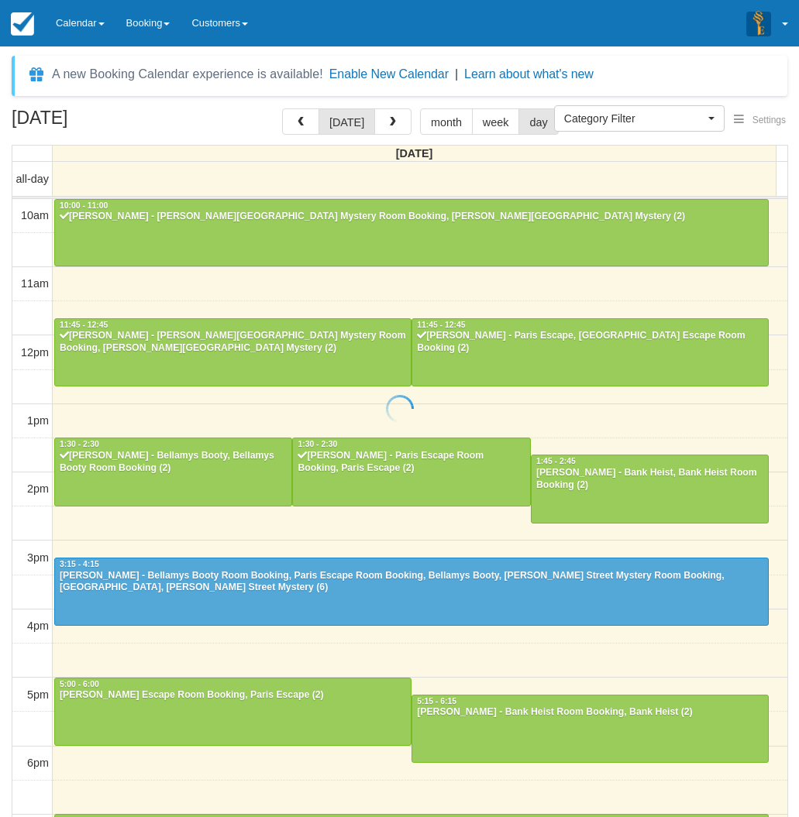
scroll to position [192, 0]
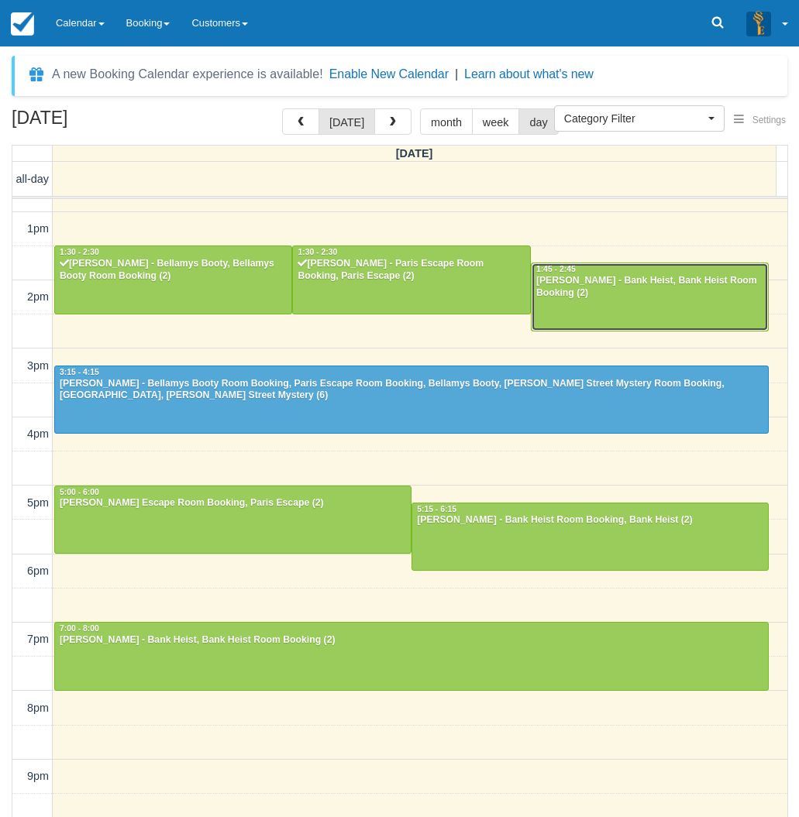
click at [665, 301] on div at bounding box center [649, 296] width 236 height 67
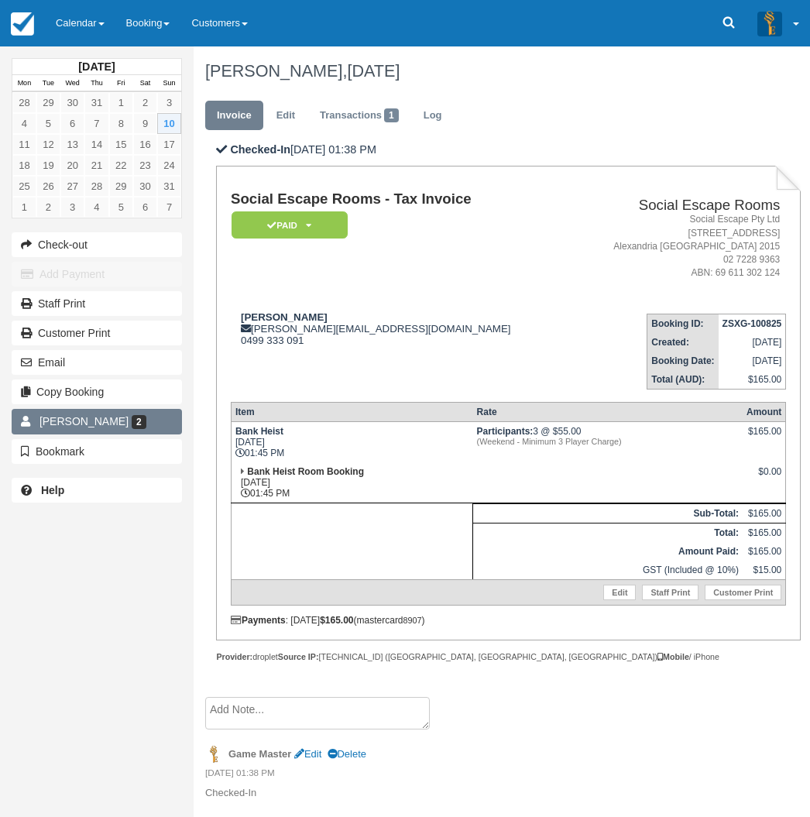
click at [74, 414] on link "Daniel Kearns 2" at bounding box center [97, 421] width 170 height 25
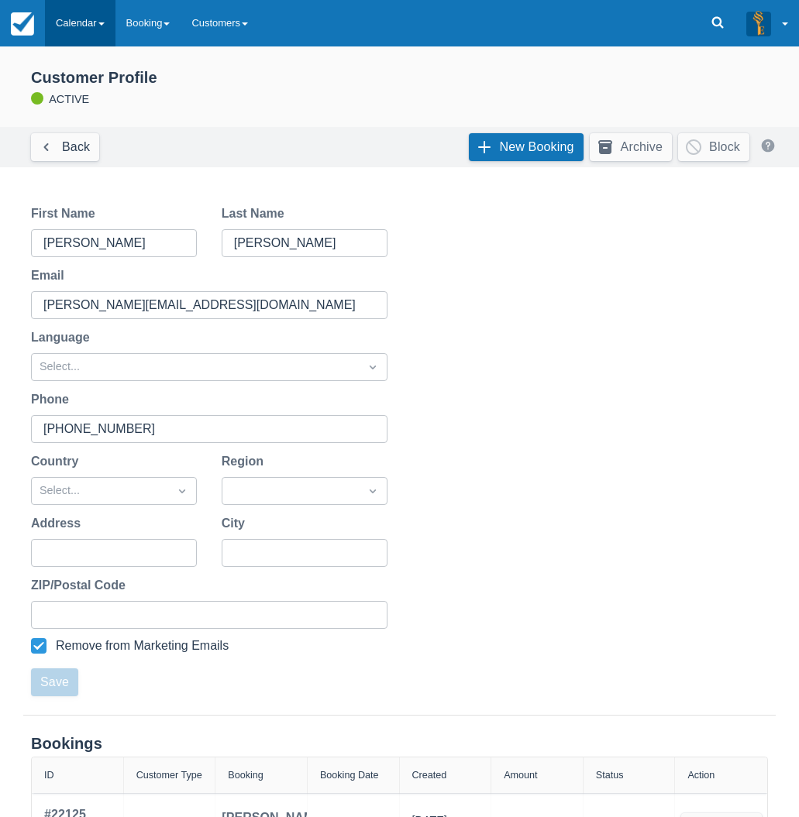
click at [76, 15] on link "Calendar" at bounding box center [80, 23] width 71 height 46
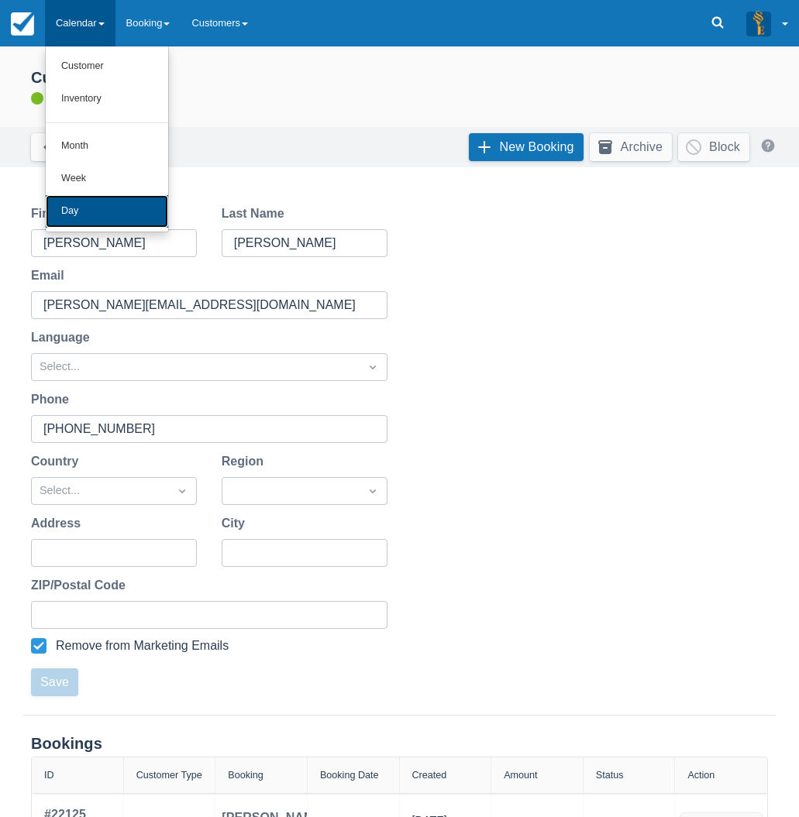
click at [88, 215] on link "Day" at bounding box center [107, 211] width 122 height 33
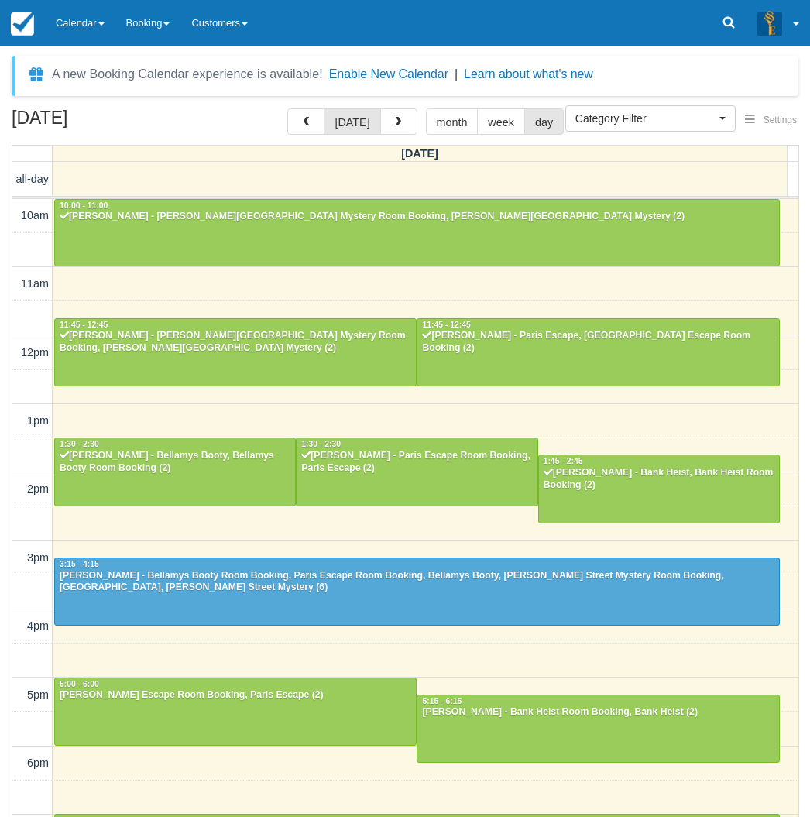
select select
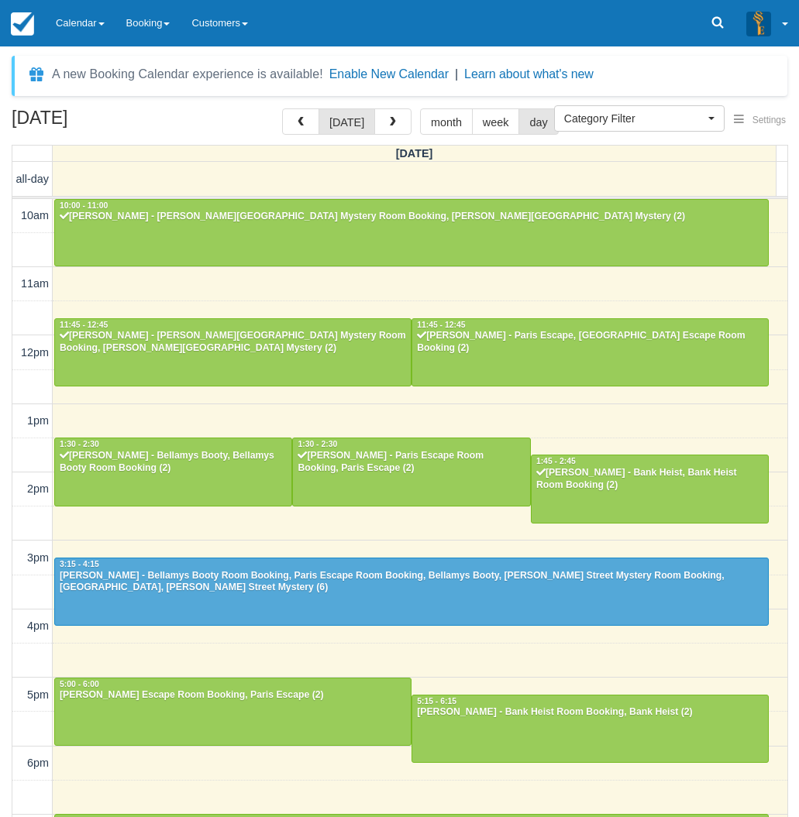
scroll to position [192, 0]
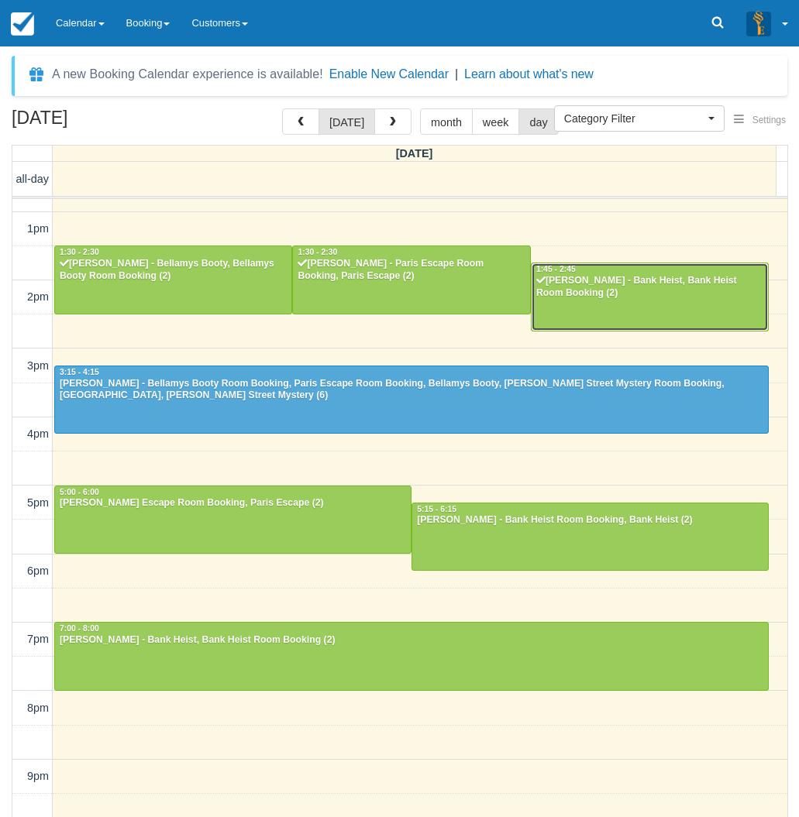
click at [671, 287] on div "[PERSON_NAME] - Bank Heist, Bank Heist Room Booking (2)" at bounding box center [649, 287] width 229 height 25
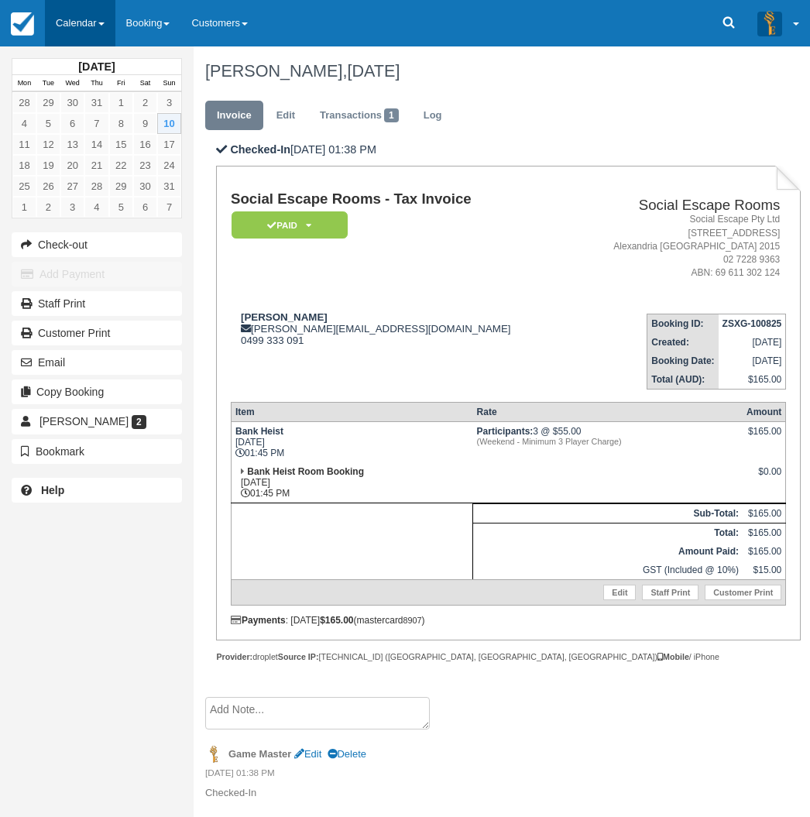
click at [75, 17] on link "Calendar" at bounding box center [80, 23] width 71 height 46
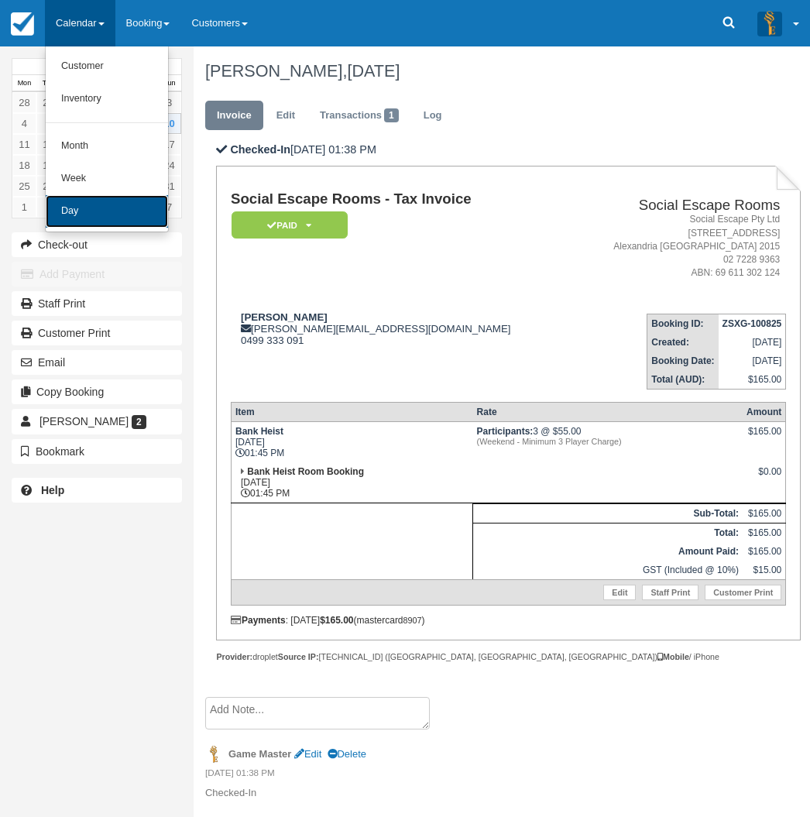
click at [81, 212] on link "Day" at bounding box center [107, 211] width 122 height 33
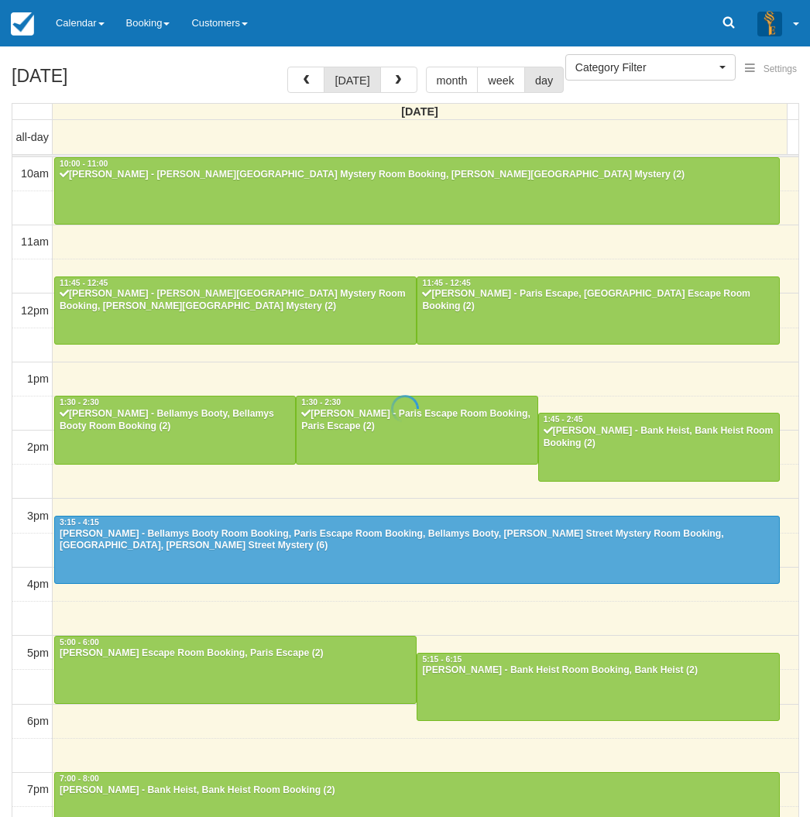
select select
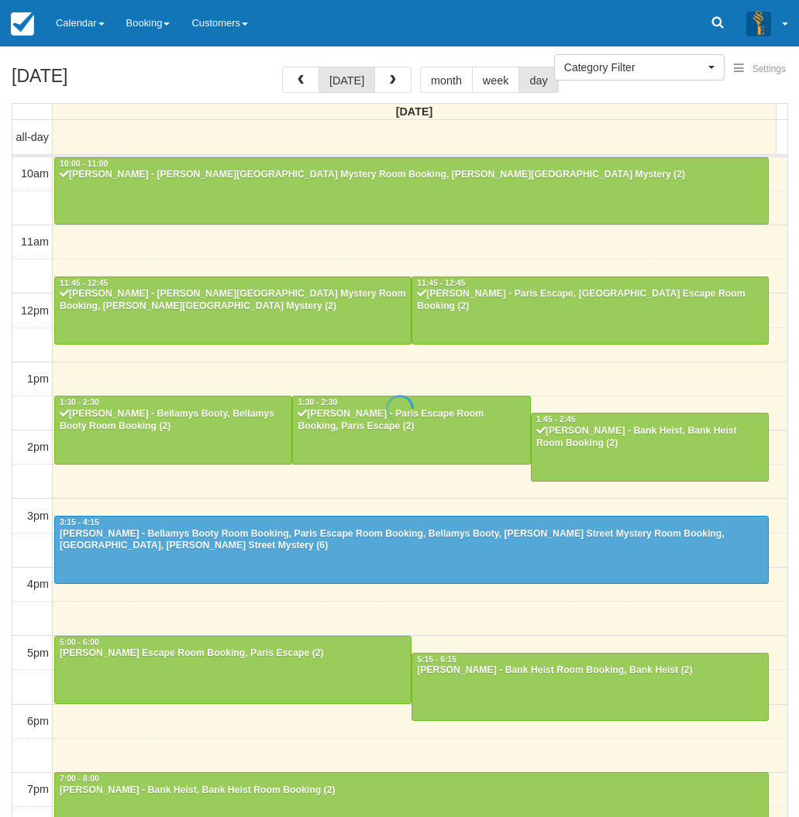
scroll to position [192, 0]
